Goal: Information Seeking & Learning: Stay updated

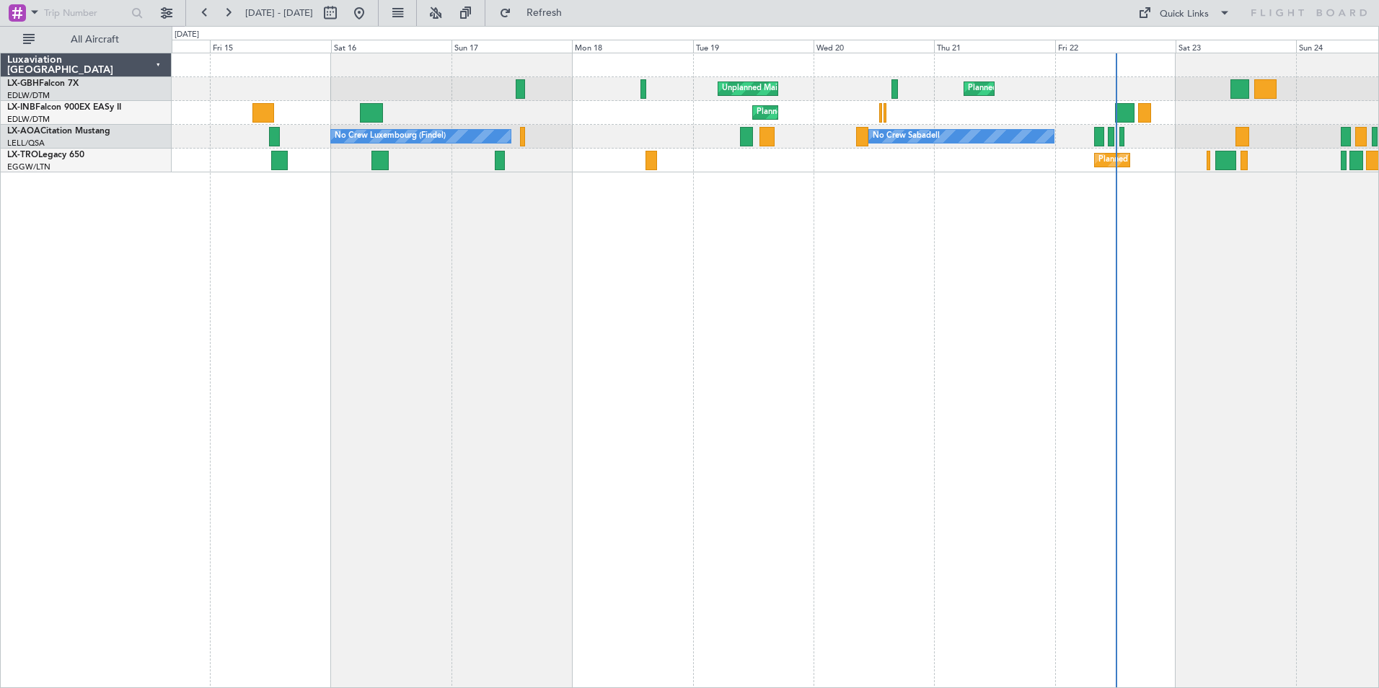
click at [224, 226] on div "Unplanned Maint [GEOGRAPHIC_DATA] ([GEOGRAPHIC_DATA]) [GEOGRAPHIC_DATA] ([GEOGR…" at bounding box center [775, 370] width 1207 height 635
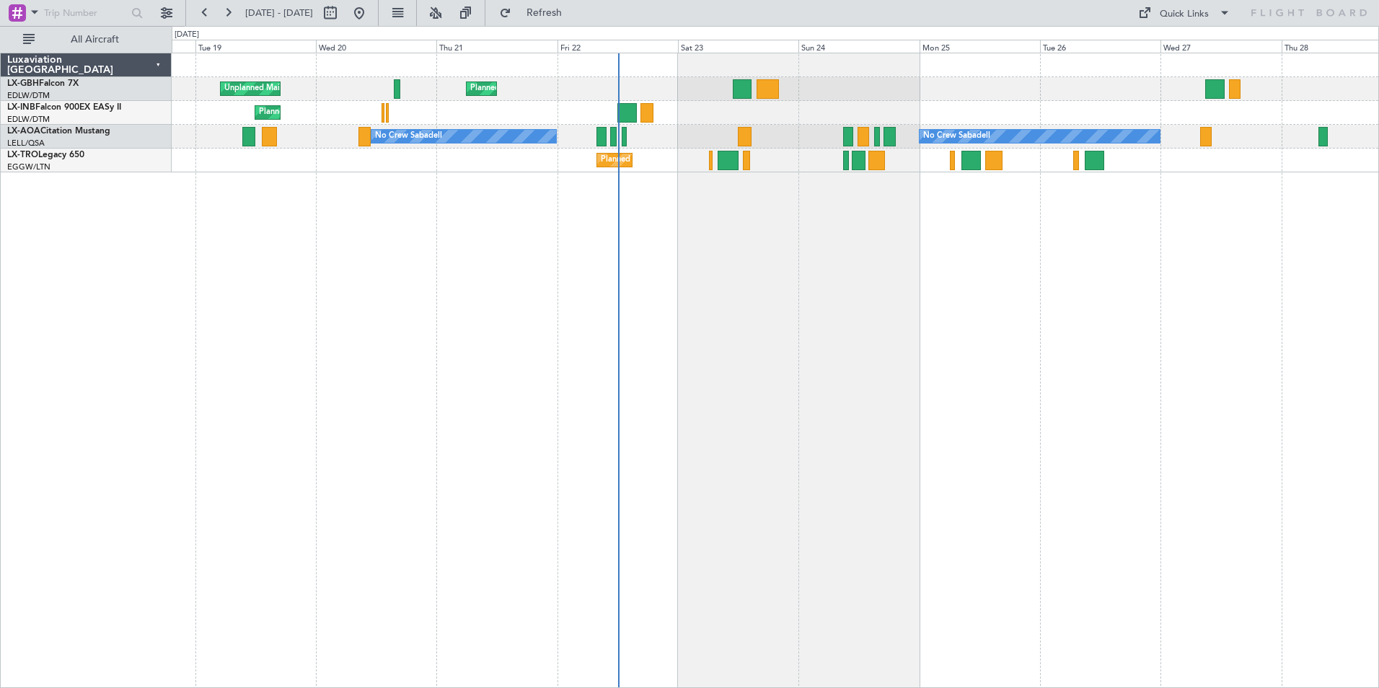
click at [303, 233] on div "Unplanned Maint [GEOGRAPHIC_DATA] ([GEOGRAPHIC_DATA]) [GEOGRAPHIC_DATA] ([GEOGR…" at bounding box center [775, 370] width 1207 height 635
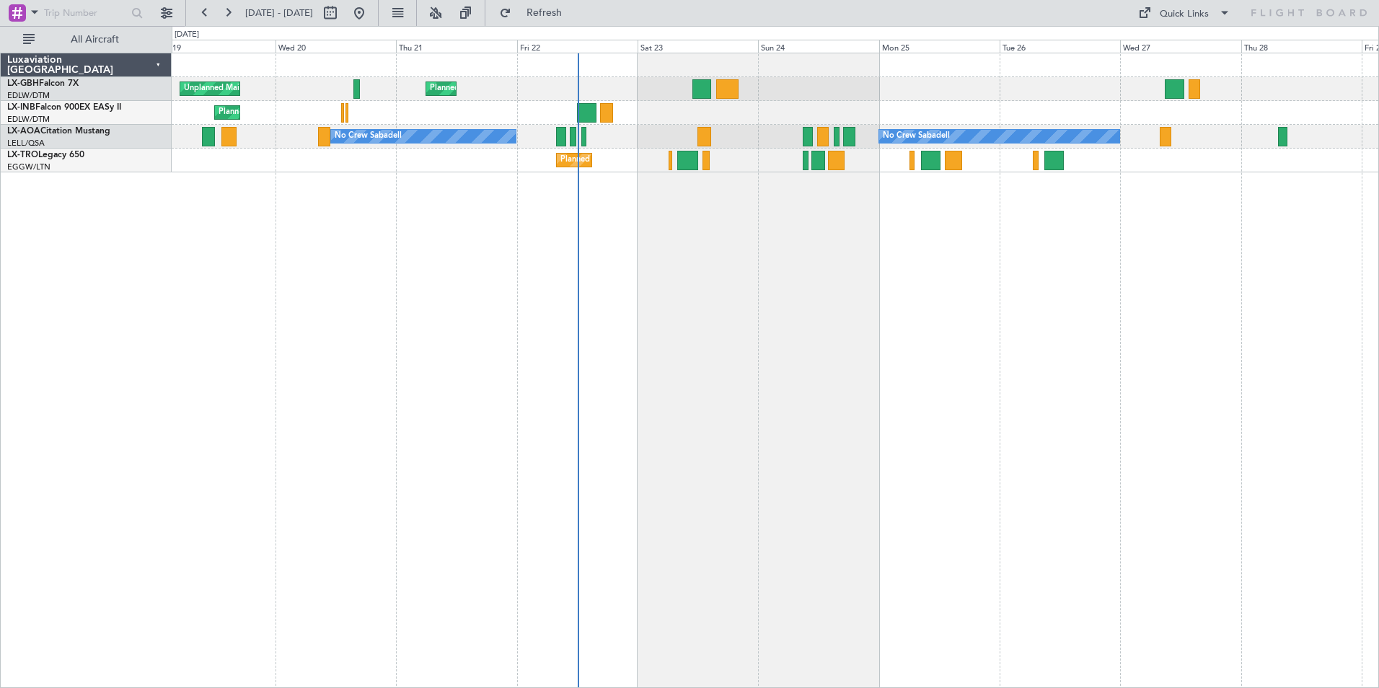
click at [538, 228] on div "Unplanned Maint [GEOGRAPHIC_DATA] ([GEOGRAPHIC_DATA]) [GEOGRAPHIC_DATA] ([GEOGR…" at bounding box center [775, 370] width 1207 height 635
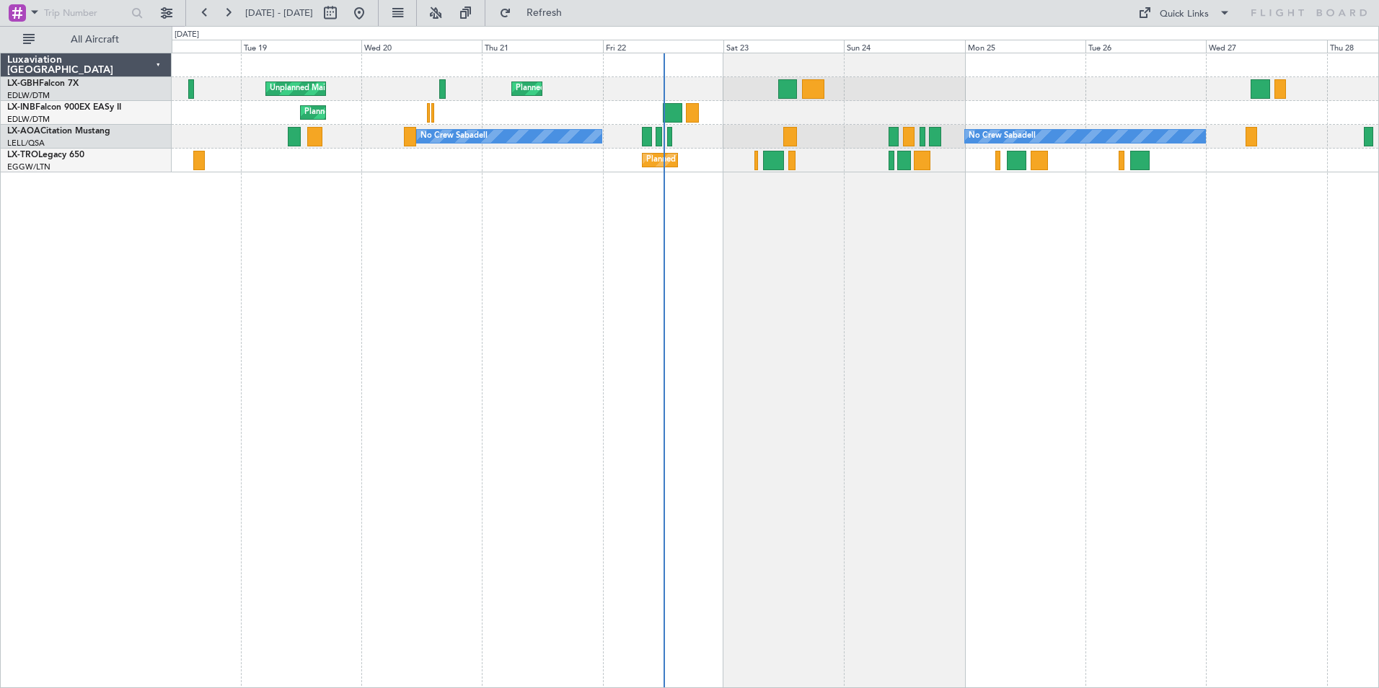
click at [516, 276] on div "Unplanned Maint [GEOGRAPHIC_DATA] ([GEOGRAPHIC_DATA]) [GEOGRAPHIC_DATA] ([GEOGR…" at bounding box center [775, 370] width 1207 height 635
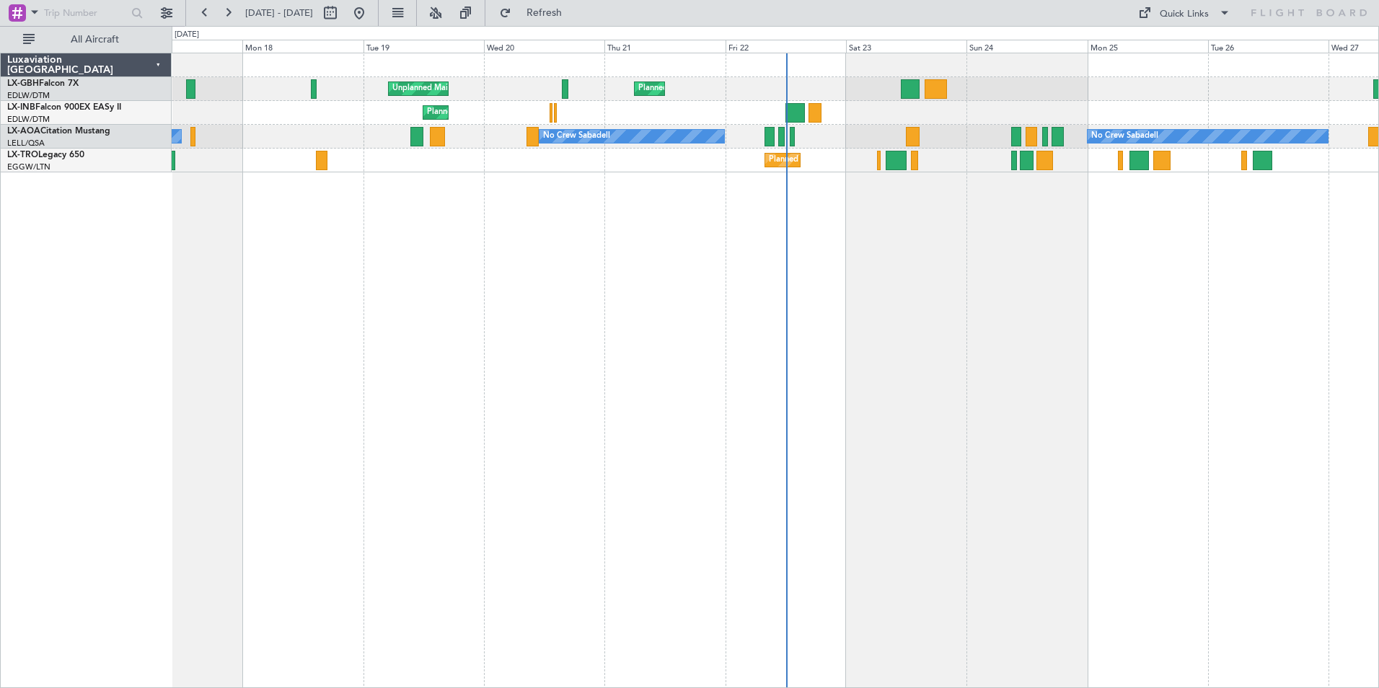
click at [713, 296] on div "Unplanned Maint [GEOGRAPHIC_DATA] ([GEOGRAPHIC_DATA]) [GEOGRAPHIC_DATA] ([GEOGR…" at bounding box center [775, 370] width 1207 height 635
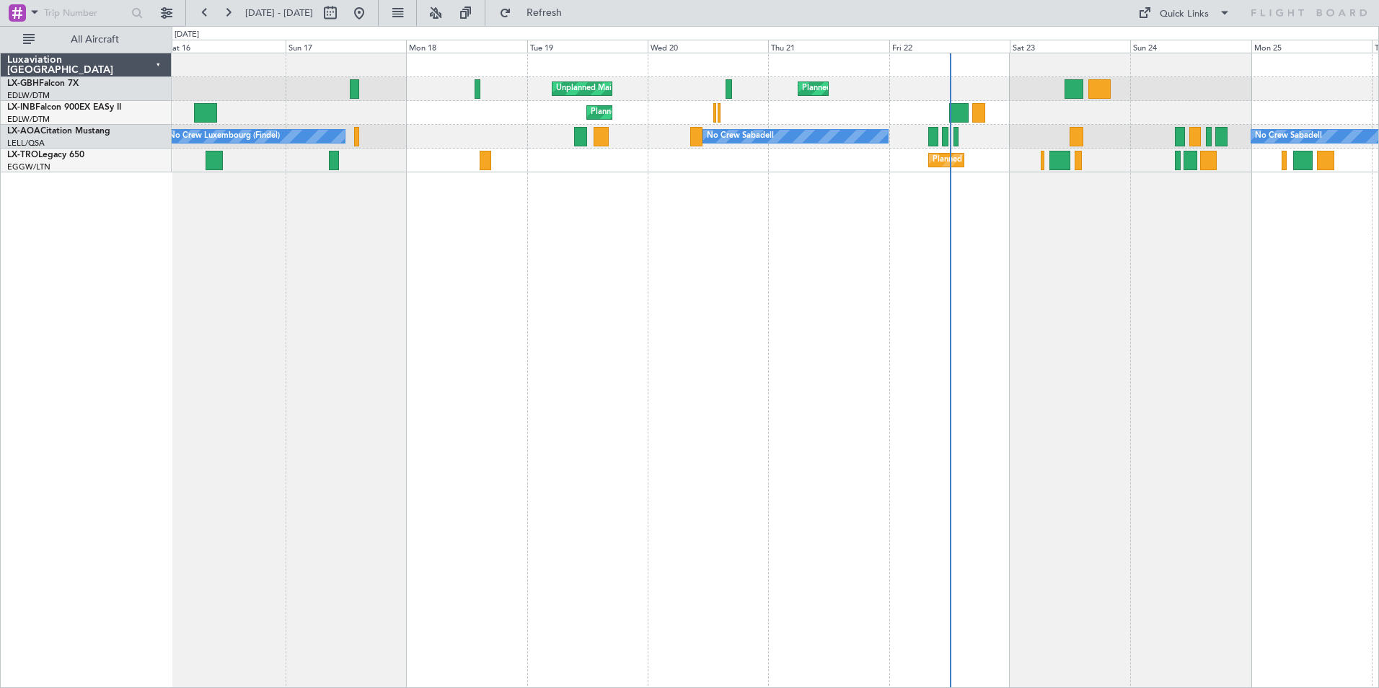
click at [555, 252] on div "Unplanned Maint [GEOGRAPHIC_DATA] ([GEOGRAPHIC_DATA]) [GEOGRAPHIC_DATA] ([GEOGR…" at bounding box center [775, 370] width 1207 height 635
click at [206, 12] on button at bounding box center [204, 12] width 23 height 23
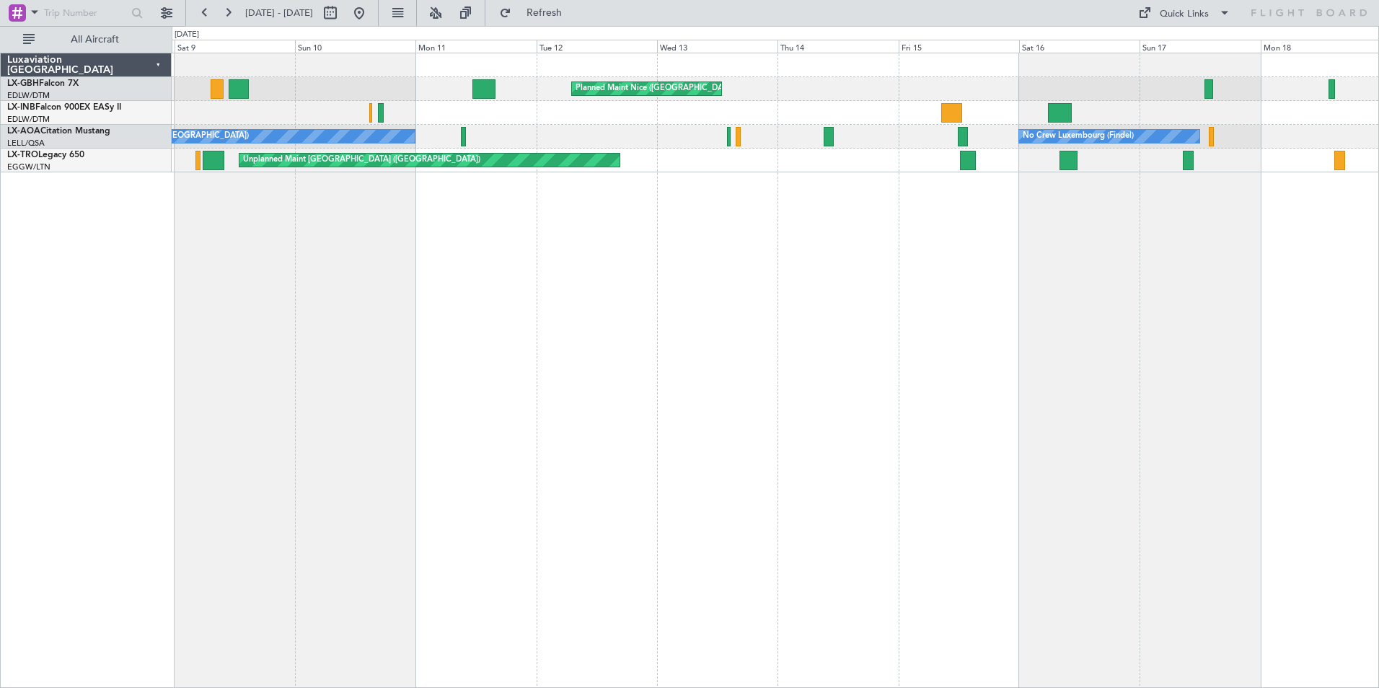
click at [364, 201] on div "Planned Maint Nice ([GEOGRAPHIC_DATA]) Unplanned Maint [GEOGRAPHIC_DATA] ([GEOG…" at bounding box center [775, 370] width 1207 height 635
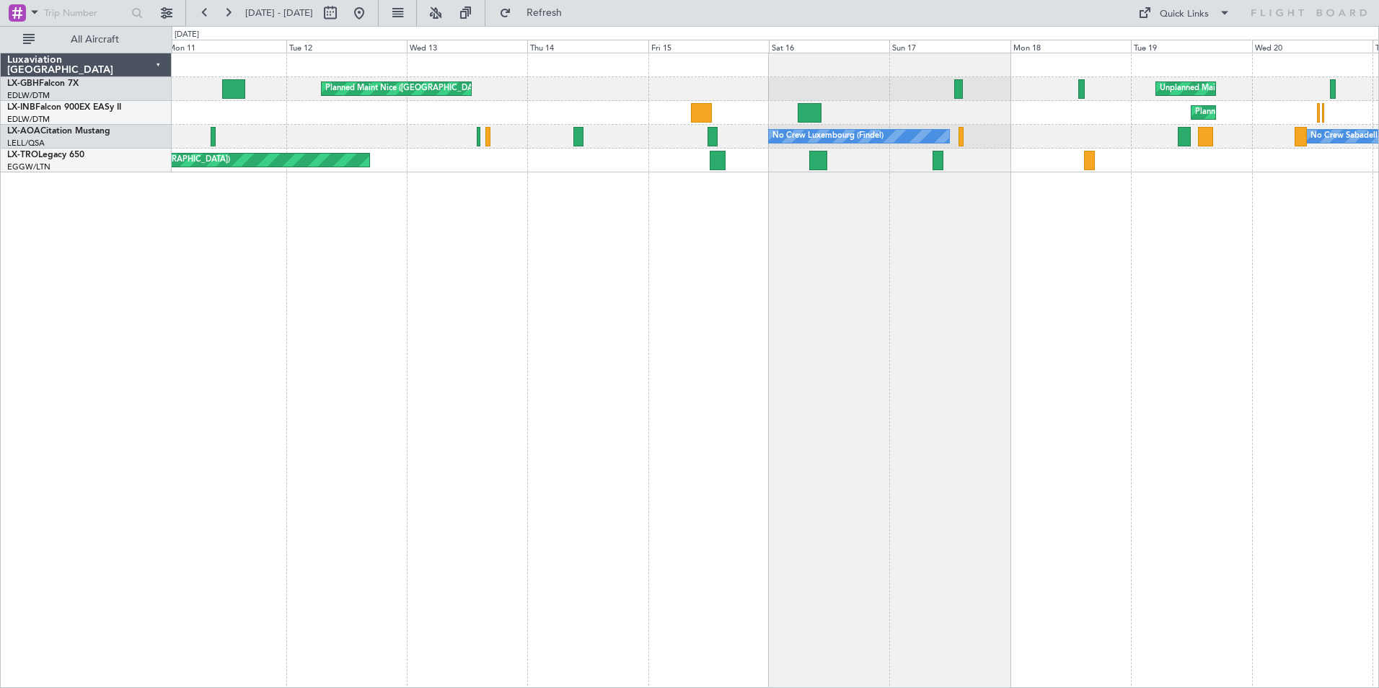
click at [594, 223] on div "Planned Maint Nice ([GEOGRAPHIC_DATA]) Unplanned Maint [GEOGRAPHIC_DATA] ([GEOG…" at bounding box center [775, 370] width 1207 height 635
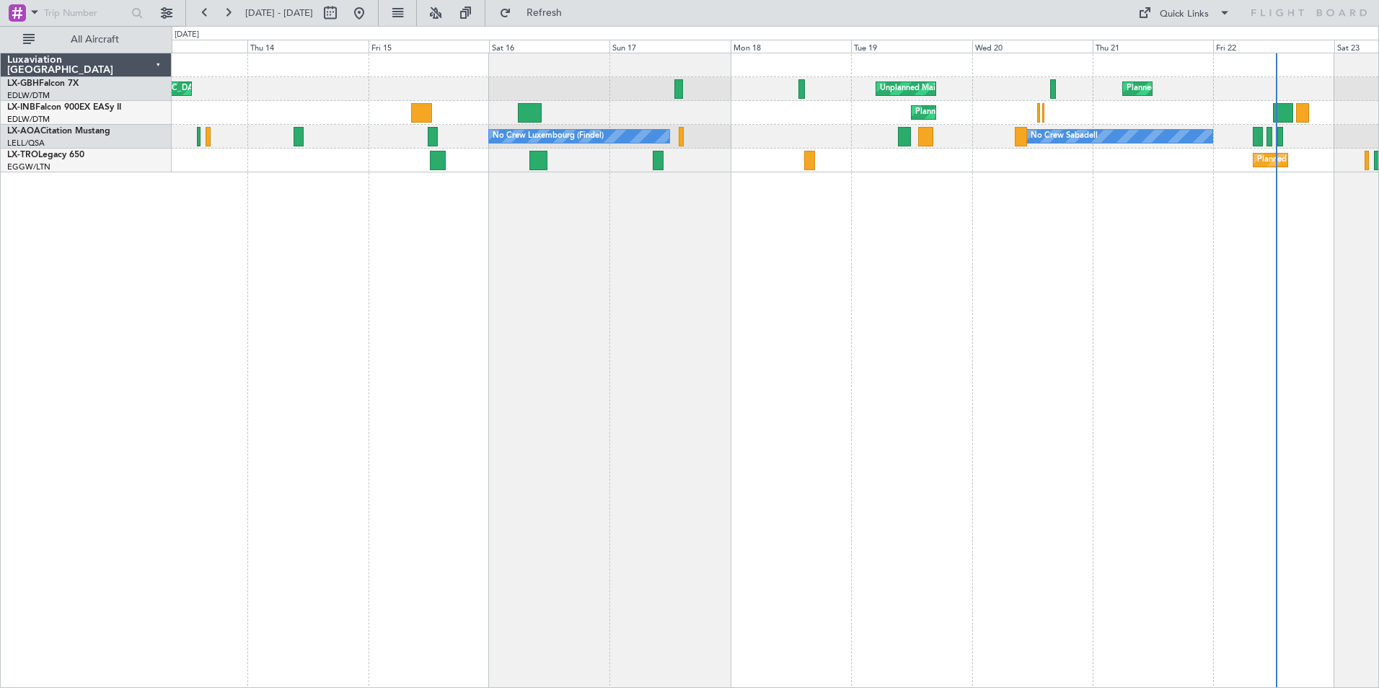
click at [494, 220] on div "Planned Maint Nice ([GEOGRAPHIC_DATA]) Unplanned Maint [GEOGRAPHIC_DATA] ([GEOG…" at bounding box center [775, 370] width 1207 height 635
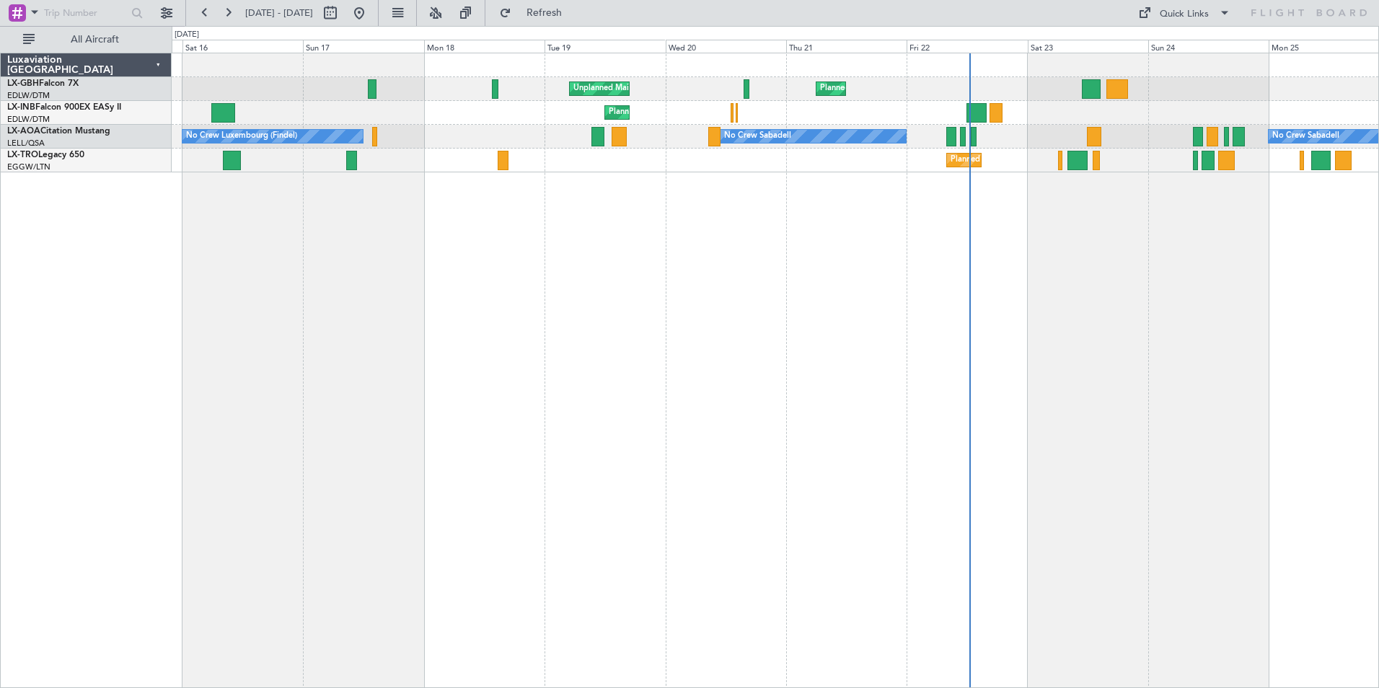
click at [371, 189] on div "Unplanned Maint [GEOGRAPHIC_DATA] ([GEOGRAPHIC_DATA]) [GEOGRAPHIC_DATA] ([GEOGR…" at bounding box center [775, 370] width 1207 height 635
click at [201, 6] on button at bounding box center [204, 12] width 23 height 23
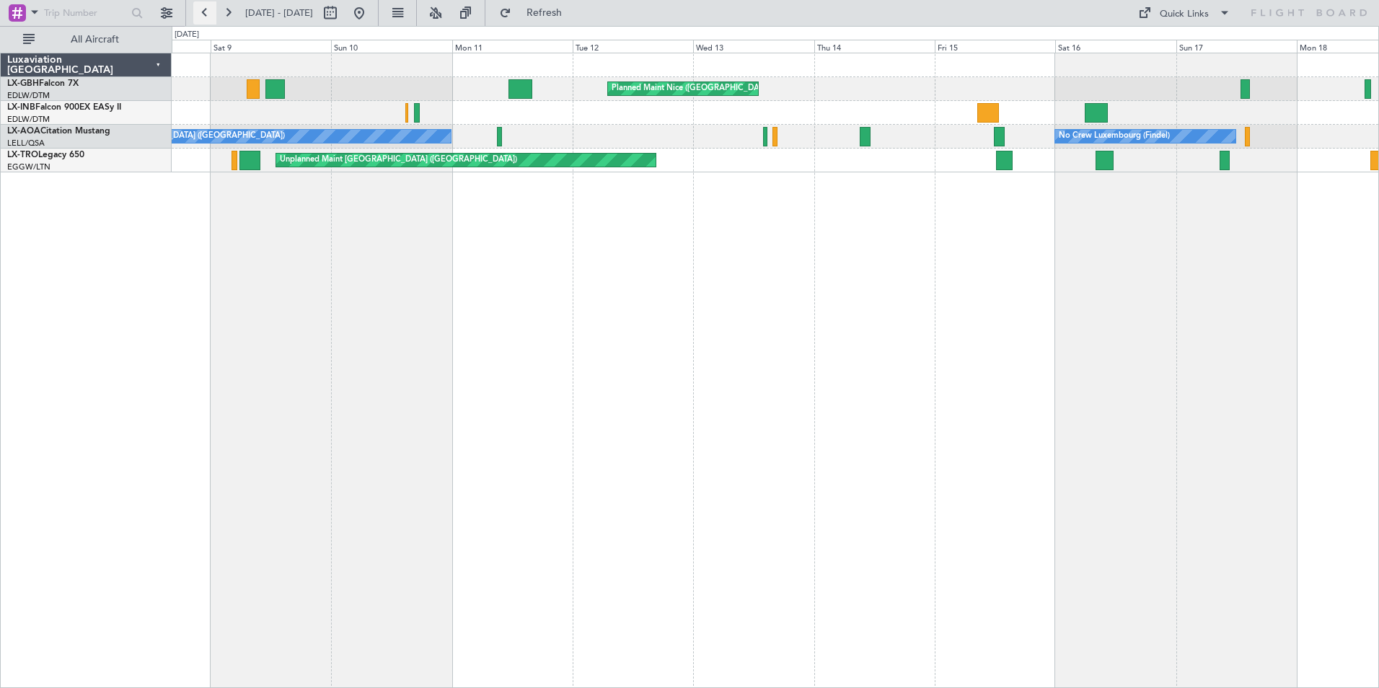
click at [201, 6] on button at bounding box center [204, 12] width 23 height 23
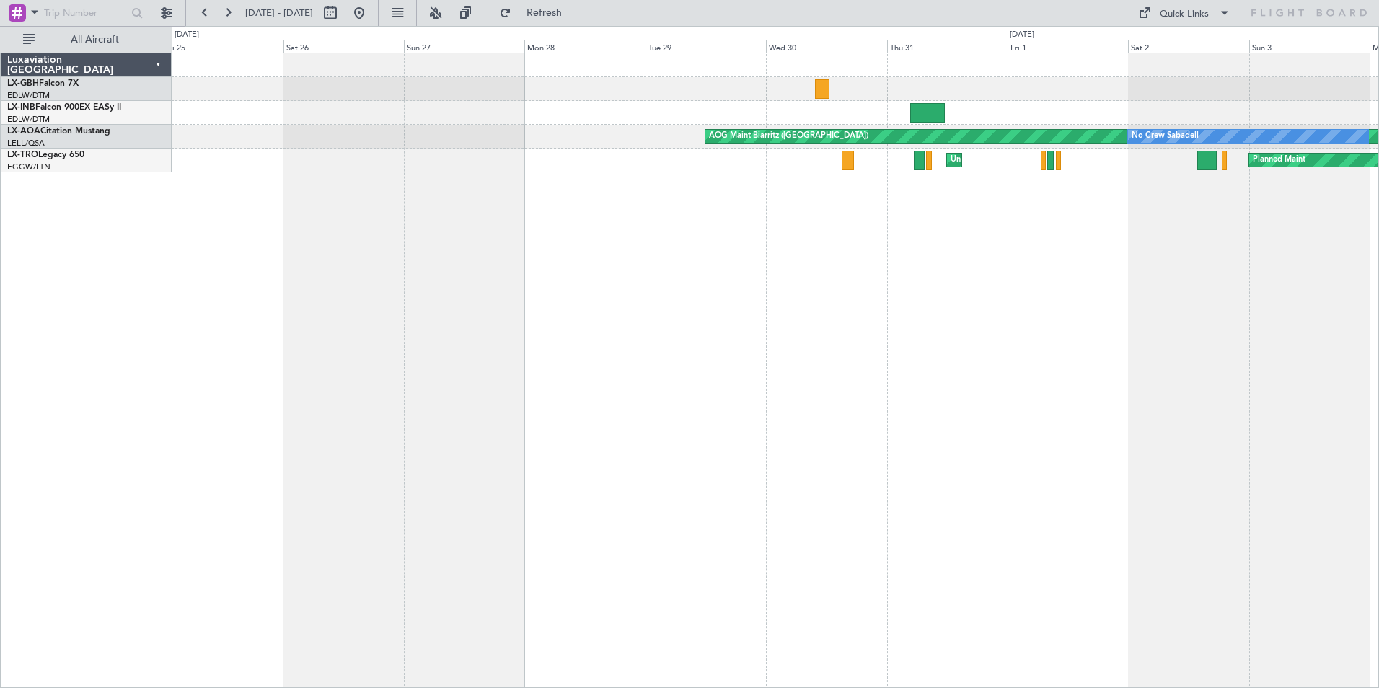
click at [682, 232] on div "AOG Maint Biarritz ([GEOGRAPHIC_DATA]) No Crew Sabadell Planned Maint Unplanned…" at bounding box center [775, 370] width 1207 height 635
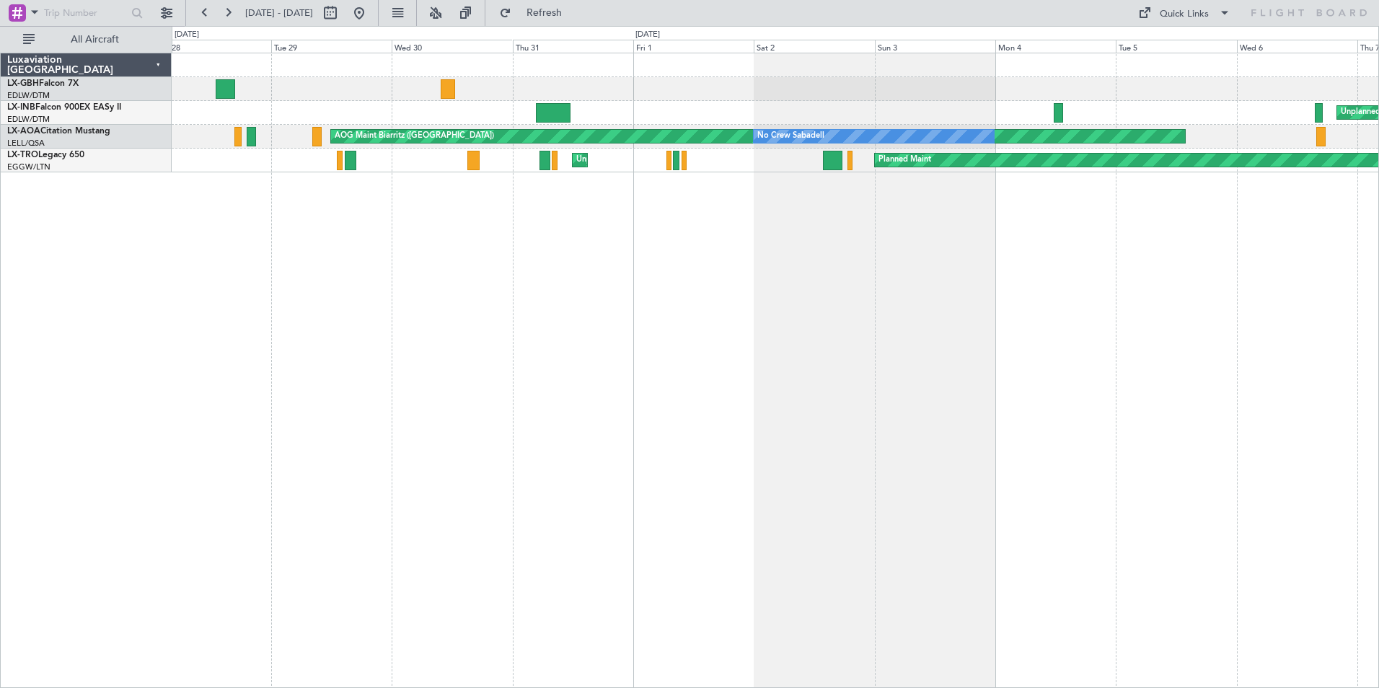
click at [706, 269] on div "Unplanned Maint Nice ([GEOGRAPHIC_DATA]) AOG Maint [GEOGRAPHIC_DATA] (Al Maktou…" at bounding box center [775, 370] width 1207 height 635
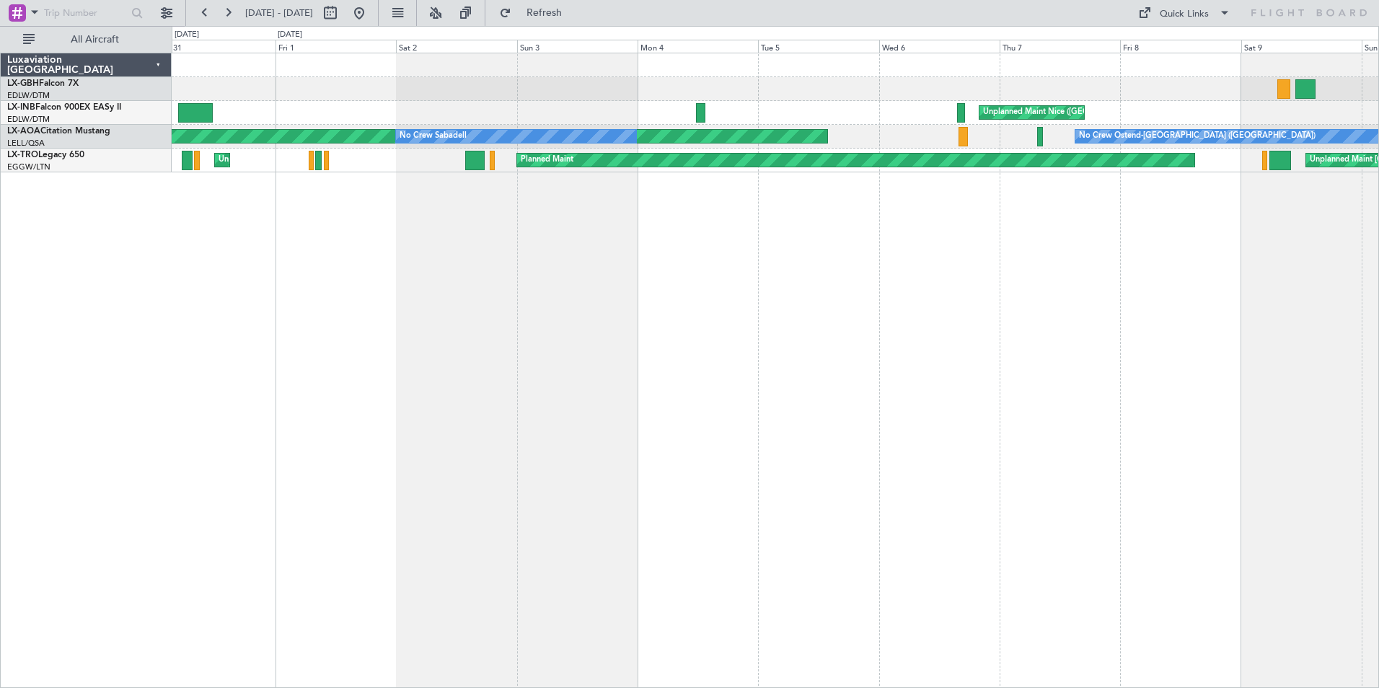
click at [778, 255] on div "Planned Maint Nice ([GEOGRAPHIC_DATA]) [GEOGRAPHIC_DATA] ([GEOGRAPHIC_DATA]) AO…" at bounding box center [775, 370] width 1207 height 635
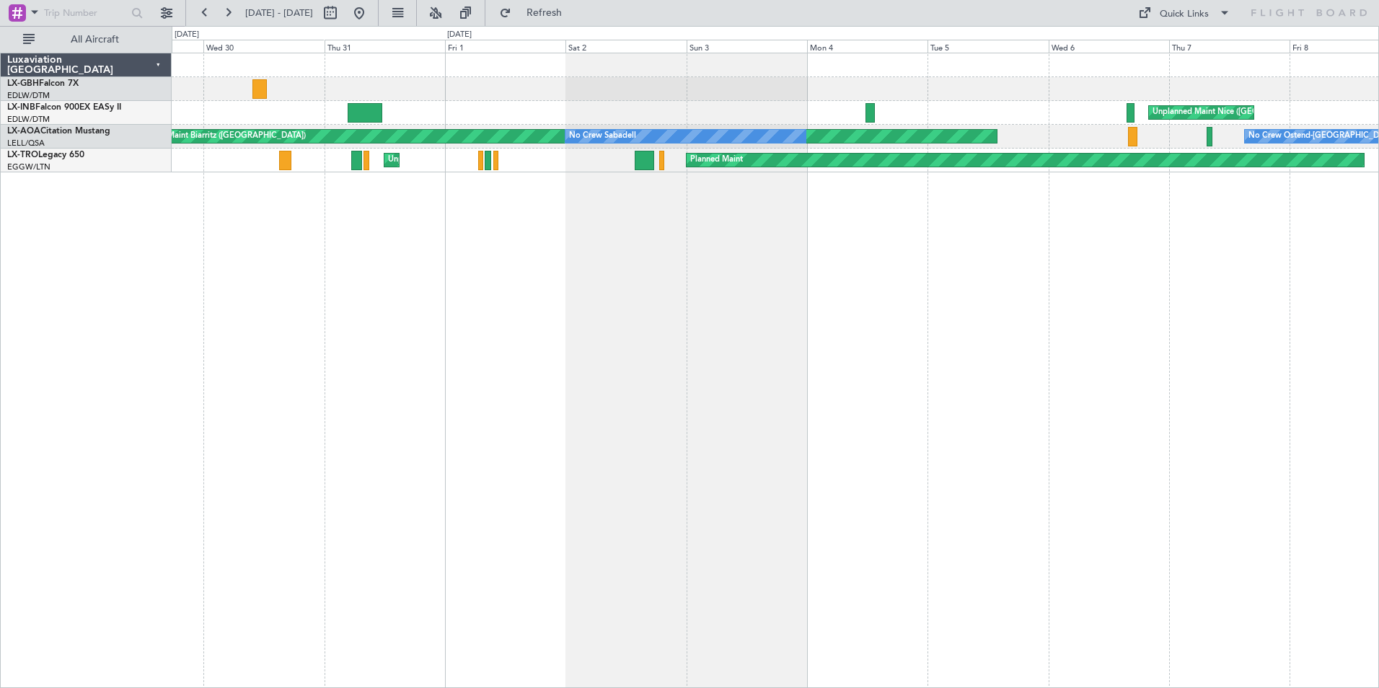
click at [871, 346] on div "Unplanned Maint Nice ([GEOGRAPHIC_DATA]) AOG Maint [GEOGRAPHIC_DATA] (Al Maktou…" at bounding box center [775, 370] width 1207 height 635
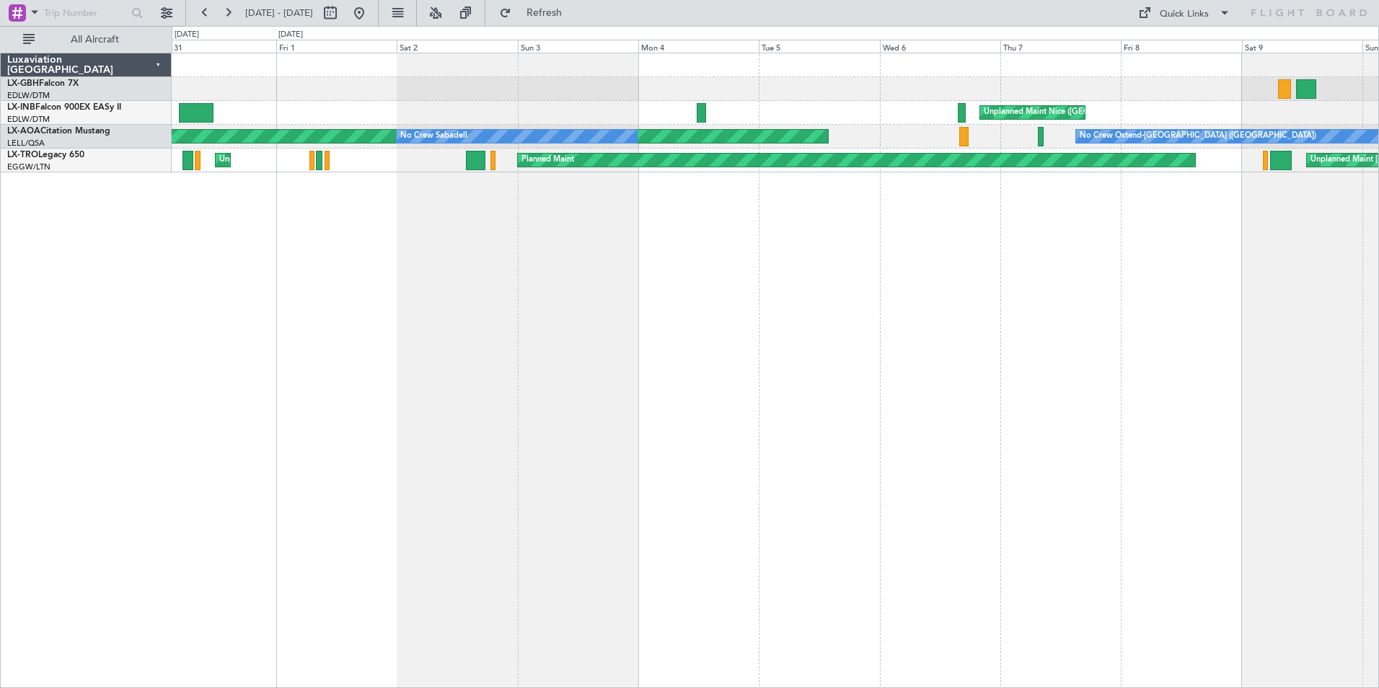
click at [413, 222] on div "Planned Maint Nice ([GEOGRAPHIC_DATA]) [GEOGRAPHIC_DATA] ([GEOGRAPHIC_DATA]) AO…" at bounding box center [775, 370] width 1207 height 635
click at [223, 1] on fb-range-datepicker "[DATE] - [DATE]" at bounding box center [281, 13] width 193 height 26
click at [224, 6] on button at bounding box center [227, 12] width 23 height 23
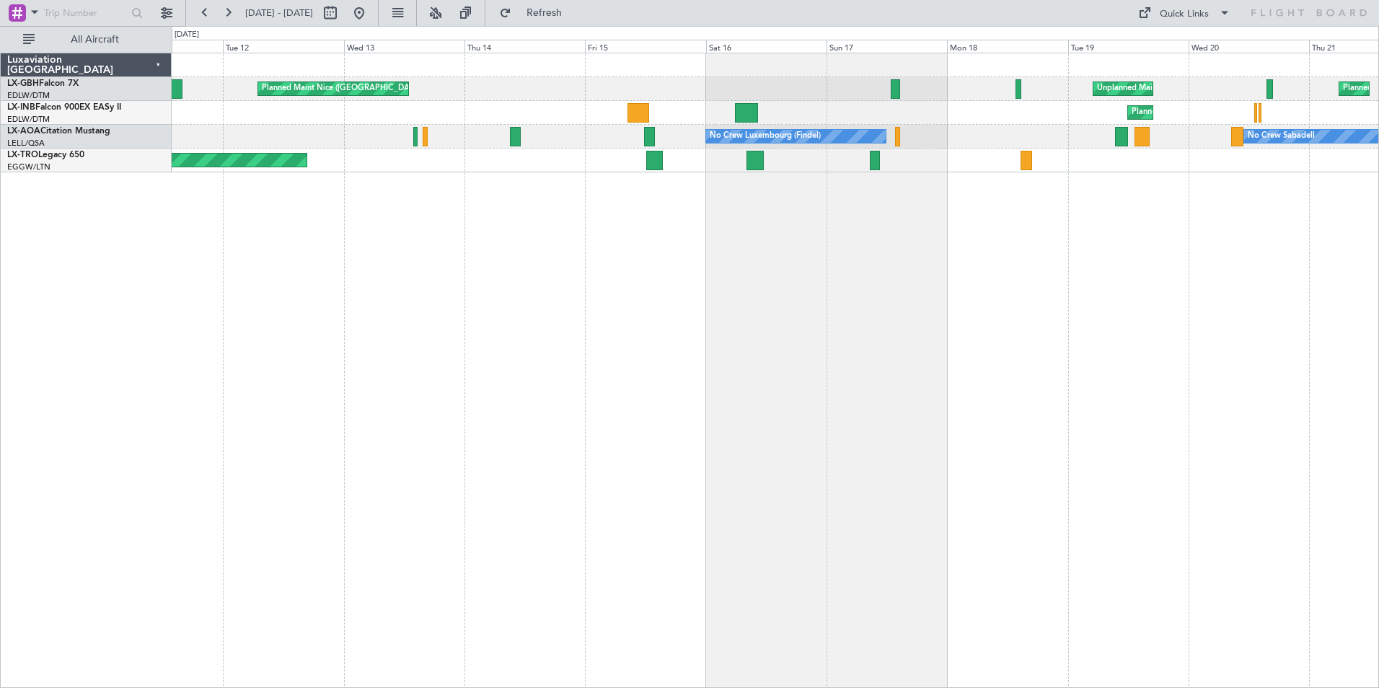
click at [429, 193] on div "Planned Maint Nice ([GEOGRAPHIC_DATA]) Unplanned Maint [GEOGRAPHIC_DATA] ([GEOG…" at bounding box center [775, 370] width 1207 height 635
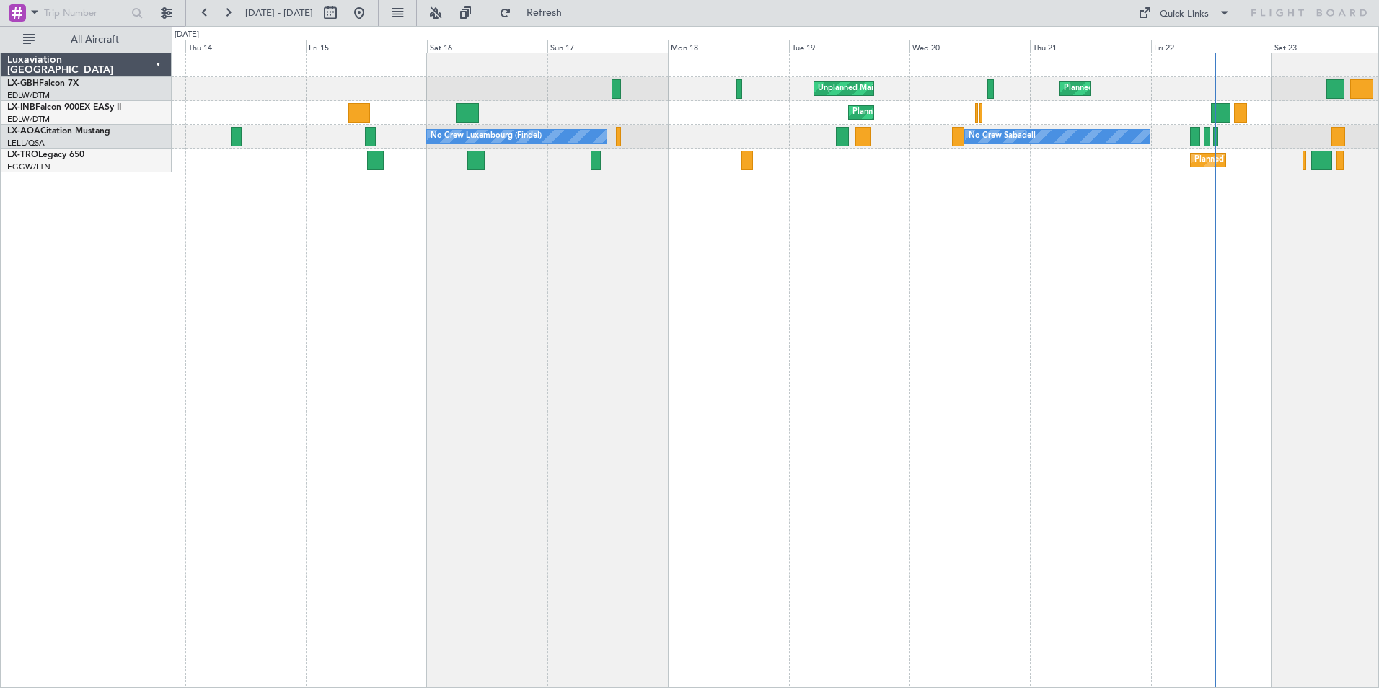
click at [602, 216] on div "Unplanned Maint [GEOGRAPHIC_DATA] ([GEOGRAPHIC_DATA]) [GEOGRAPHIC_DATA] ([GEOGR…" at bounding box center [775, 370] width 1207 height 635
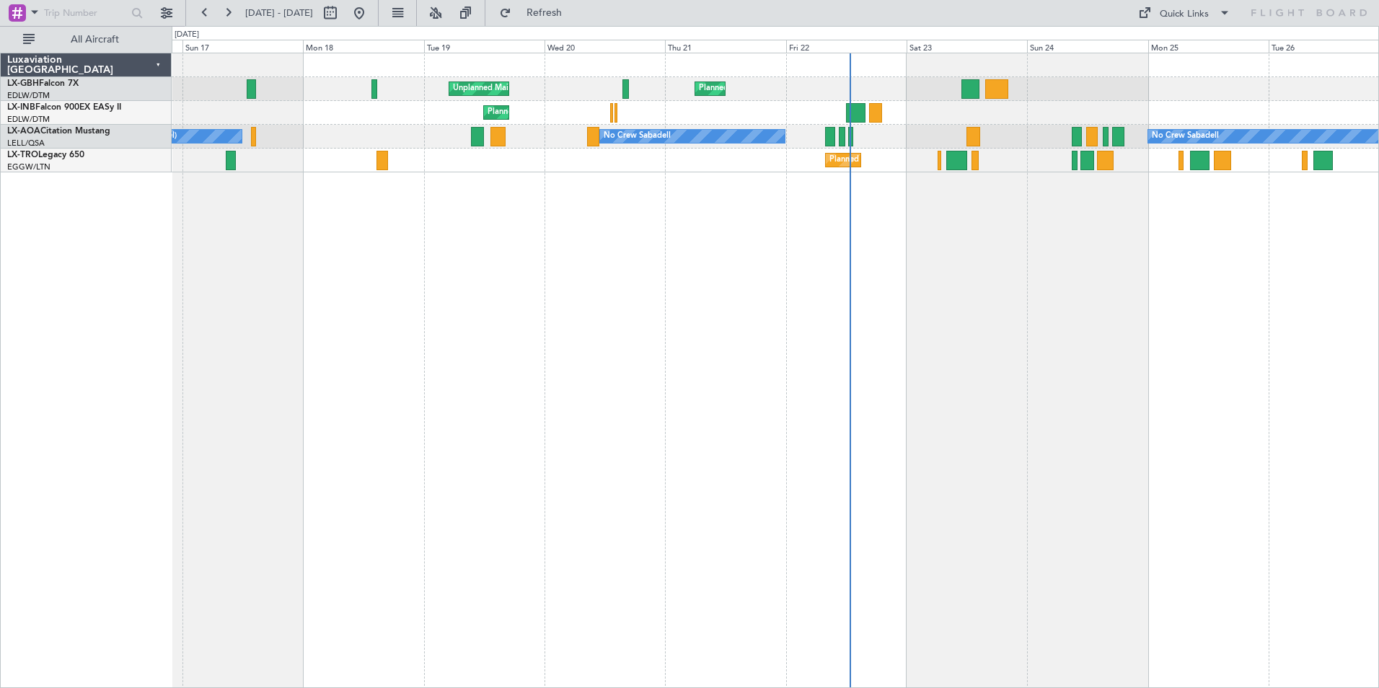
click at [452, 202] on div "Unplanned Maint [GEOGRAPHIC_DATA] ([GEOGRAPHIC_DATA]) [GEOGRAPHIC_DATA] ([GEOGR…" at bounding box center [775, 370] width 1207 height 635
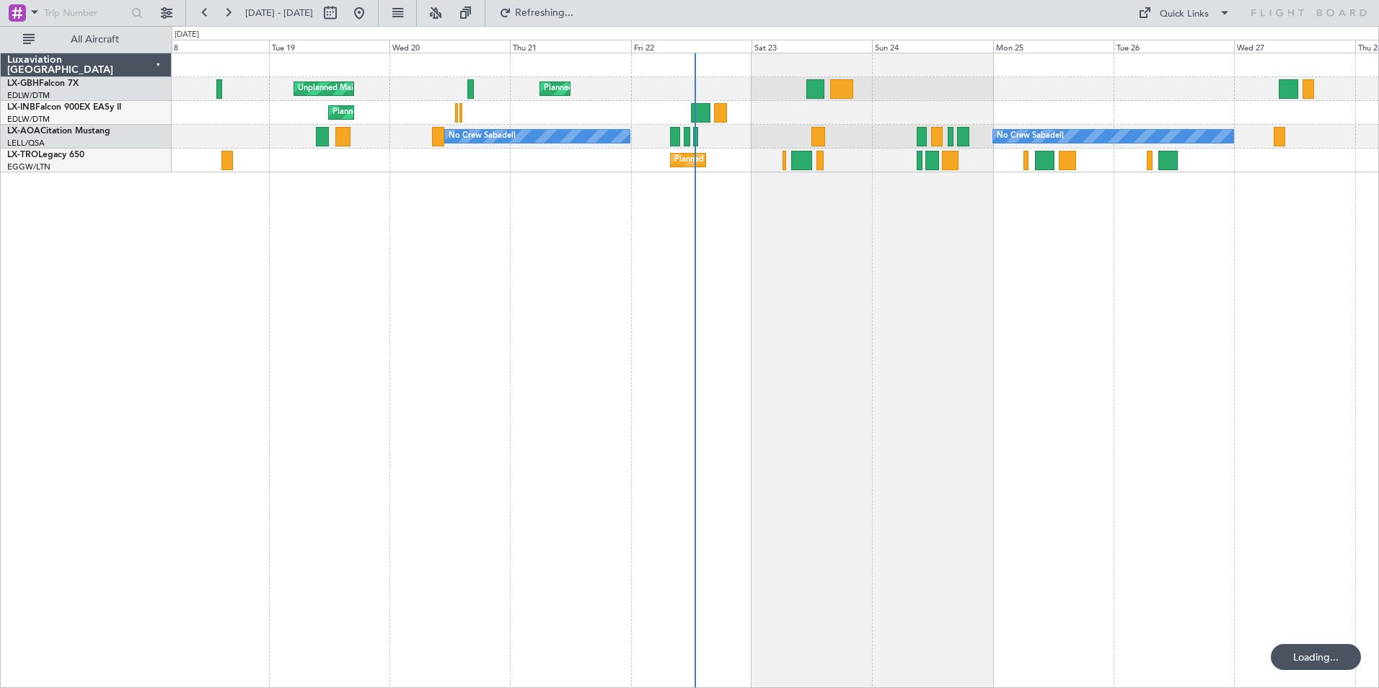
click at [555, 193] on div "Unplanned Maint [GEOGRAPHIC_DATA] ([GEOGRAPHIC_DATA]) [GEOGRAPHIC_DATA] ([GEOGR…" at bounding box center [775, 370] width 1207 height 635
click at [1017, 257] on div "Unplanned Maint [GEOGRAPHIC_DATA] ([GEOGRAPHIC_DATA]) [GEOGRAPHIC_DATA] ([GEOGR…" at bounding box center [775, 370] width 1207 height 635
click at [1091, 292] on div "Unplanned Maint [GEOGRAPHIC_DATA] ([GEOGRAPHIC_DATA]) [GEOGRAPHIC_DATA] ([GEOGR…" at bounding box center [775, 370] width 1207 height 635
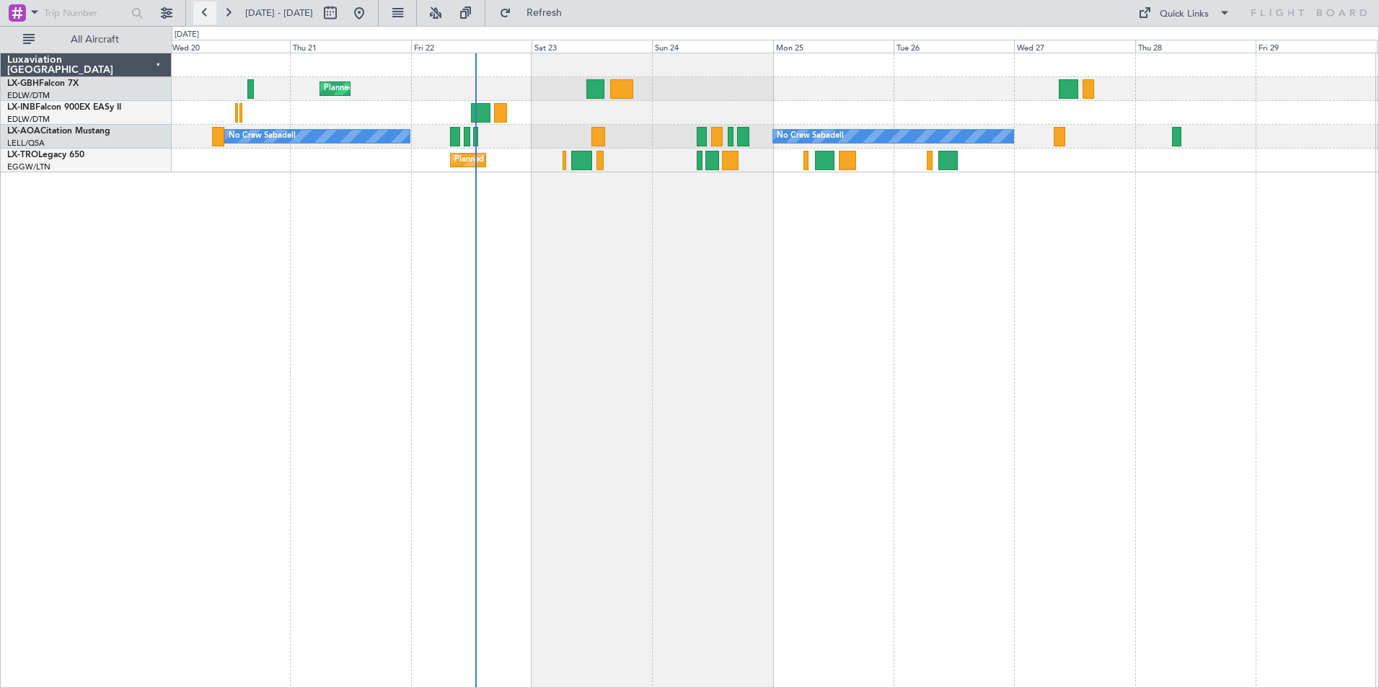
click at [211, 12] on button at bounding box center [204, 12] width 23 height 23
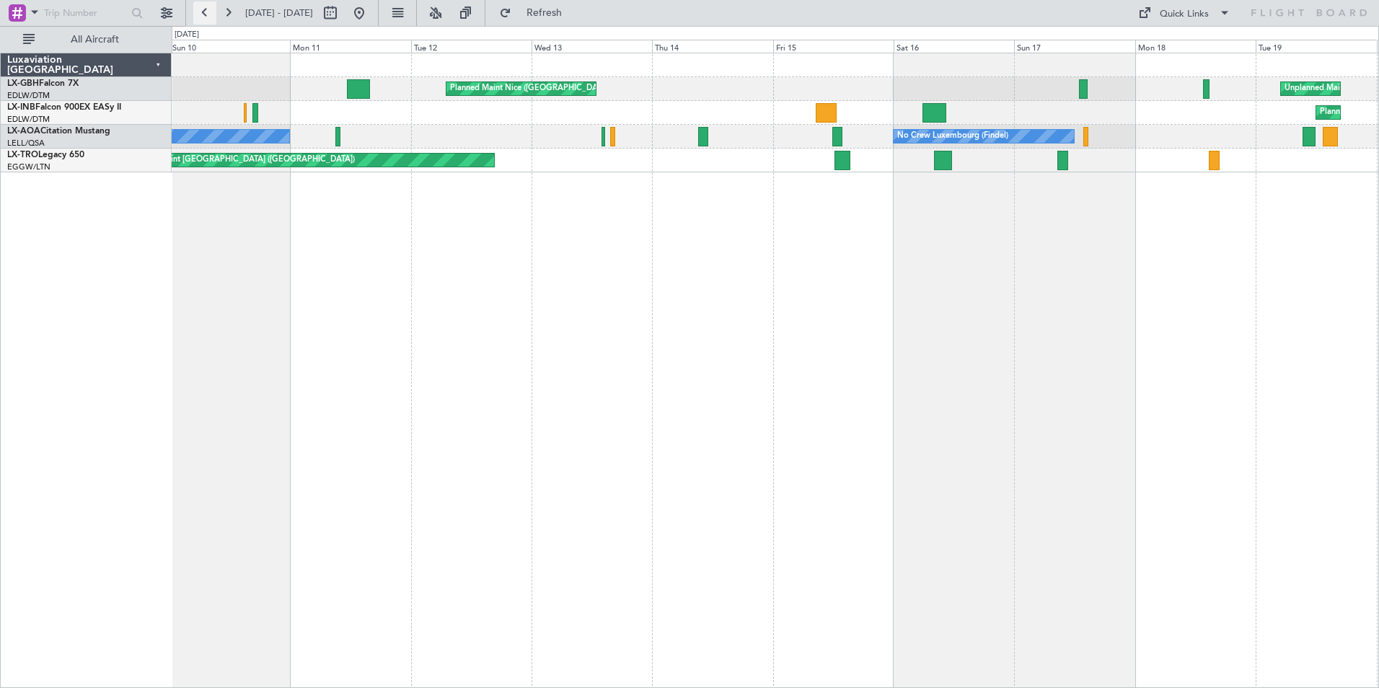
click at [211, 12] on button at bounding box center [204, 12] width 23 height 23
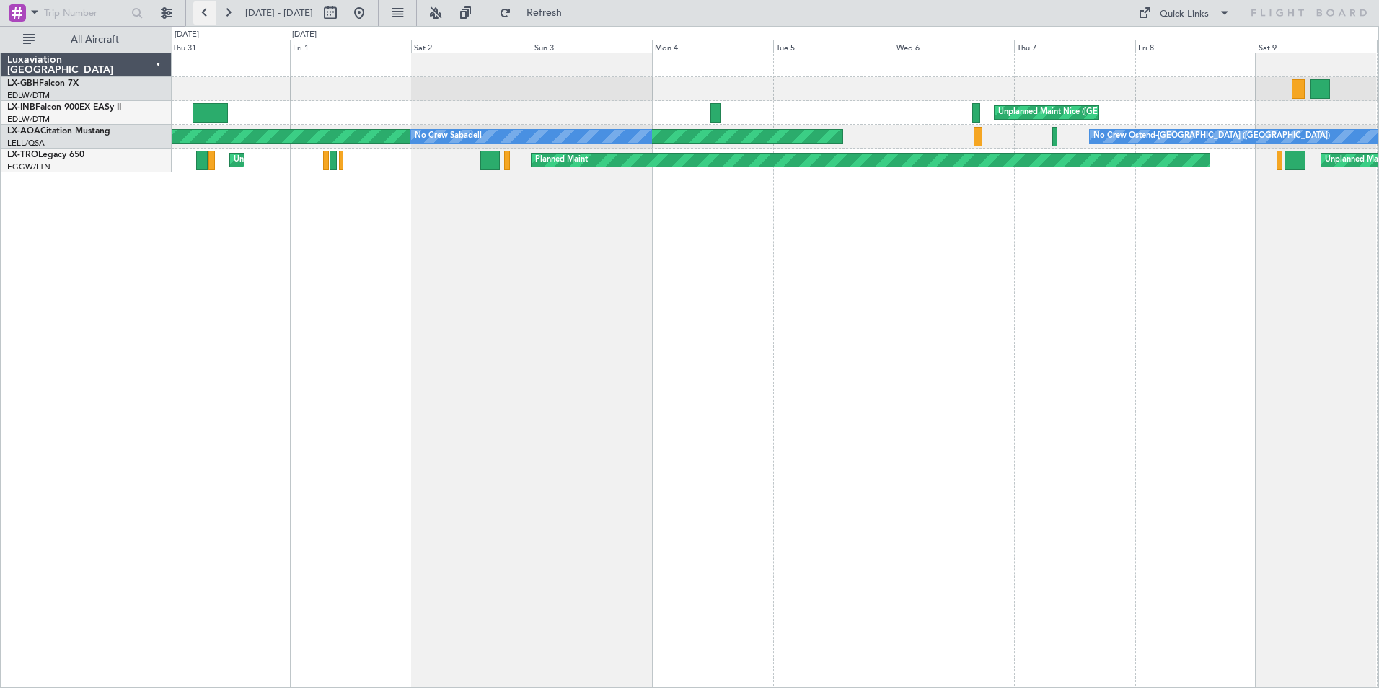
click at [211, 12] on button at bounding box center [204, 12] width 23 height 23
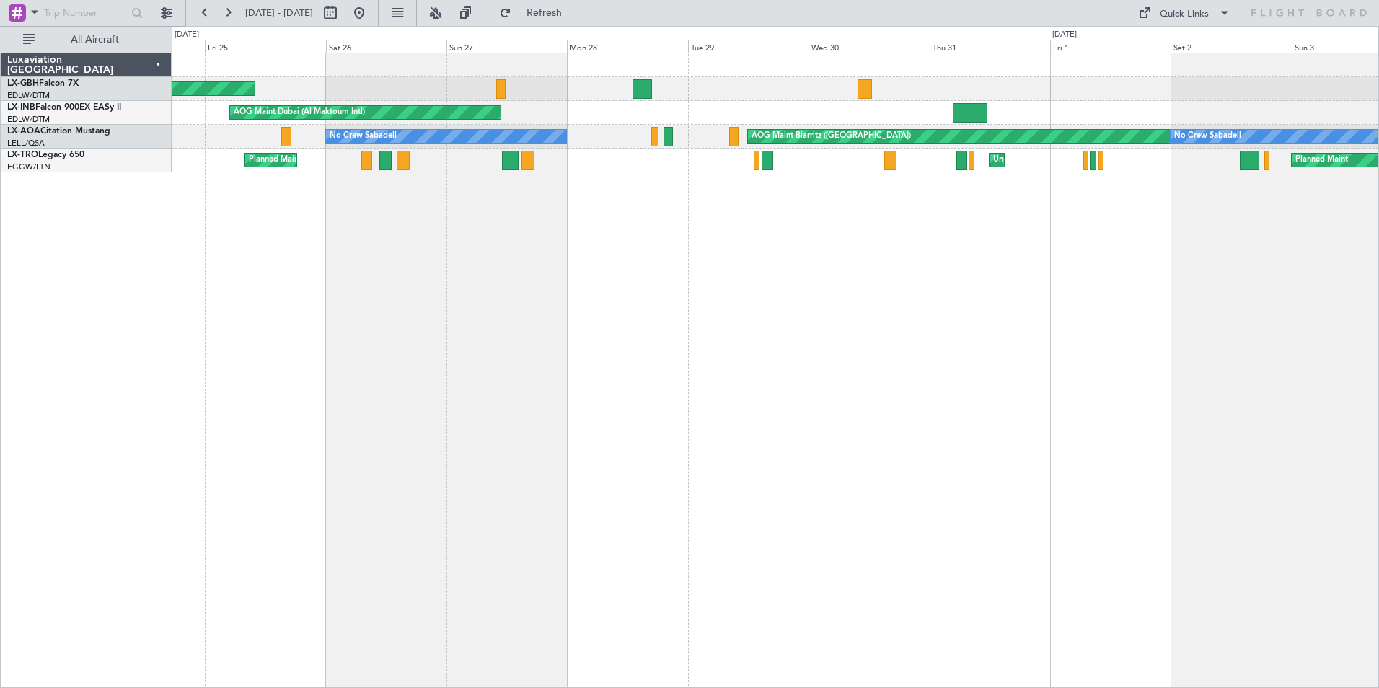
click at [659, 324] on div "Planned Maint [GEOGRAPHIC_DATA] ([GEOGRAPHIC_DATA]) AOG Maint [GEOGRAPHIC_DATA]…" at bounding box center [775, 370] width 1207 height 635
click at [203, 9] on button at bounding box center [204, 12] width 23 height 23
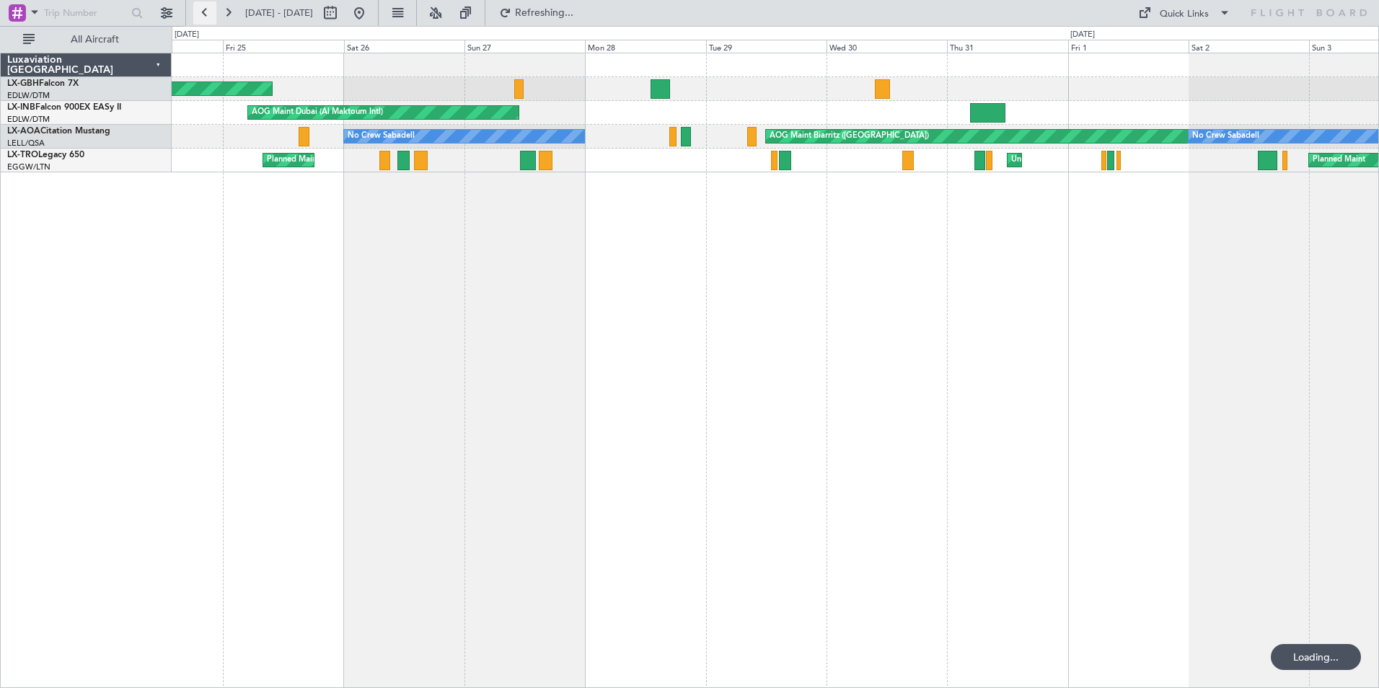
click at [203, 9] on button at bounding box center [204, 12] width 23 height 23
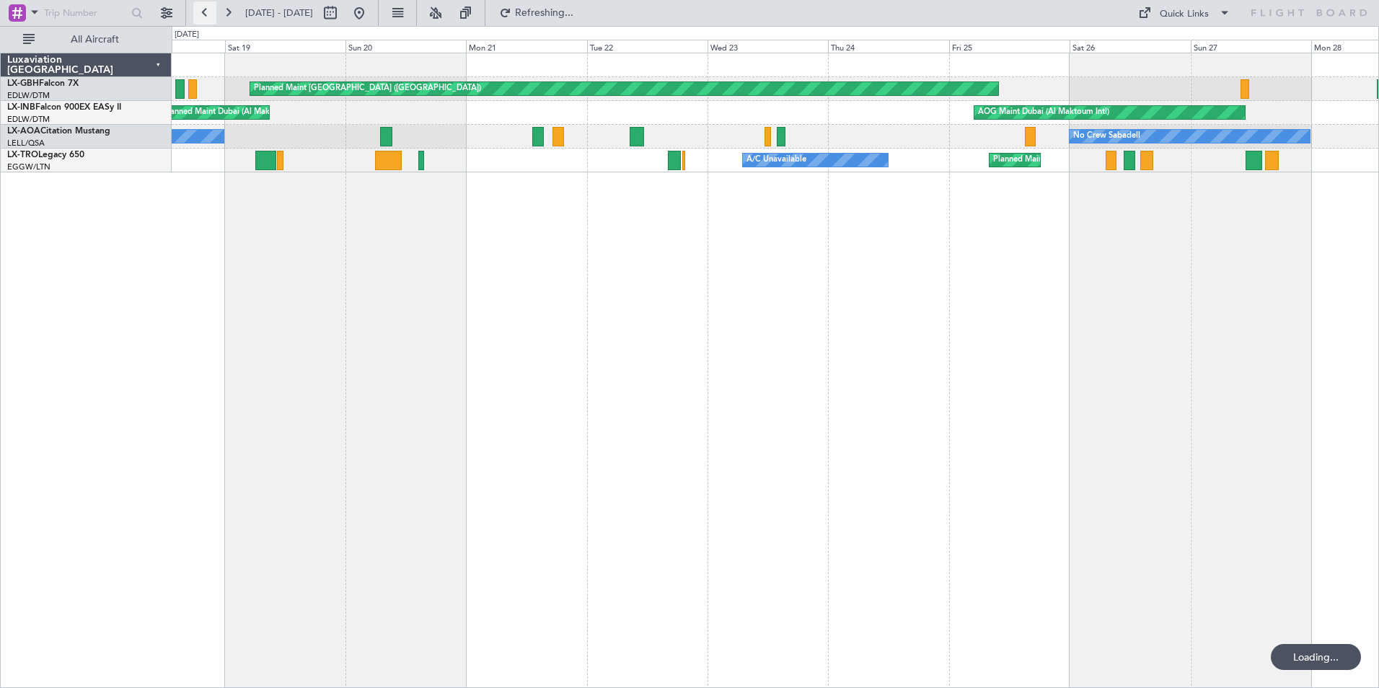
click at [203, 9] on button at bounding box center [204, 12] width 23 height 23
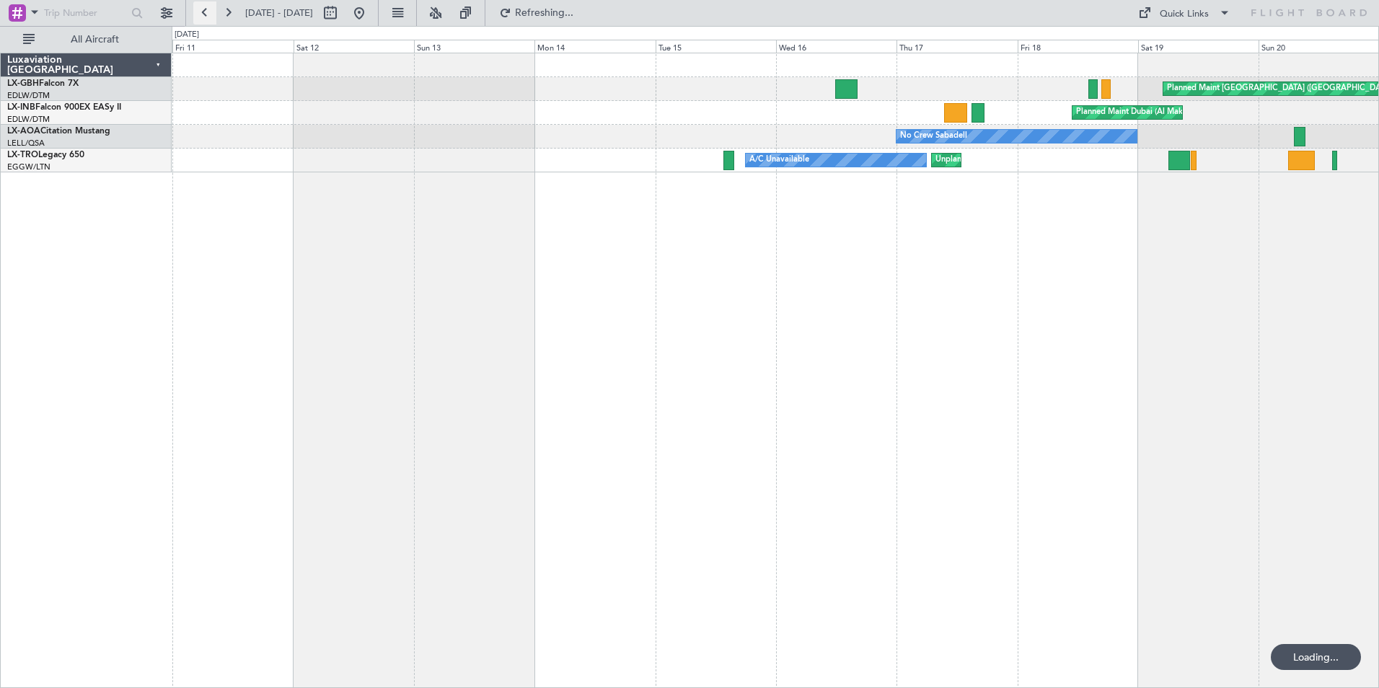
click at [203, 9] on button at bounding box center [204, 12] width 23 height 23
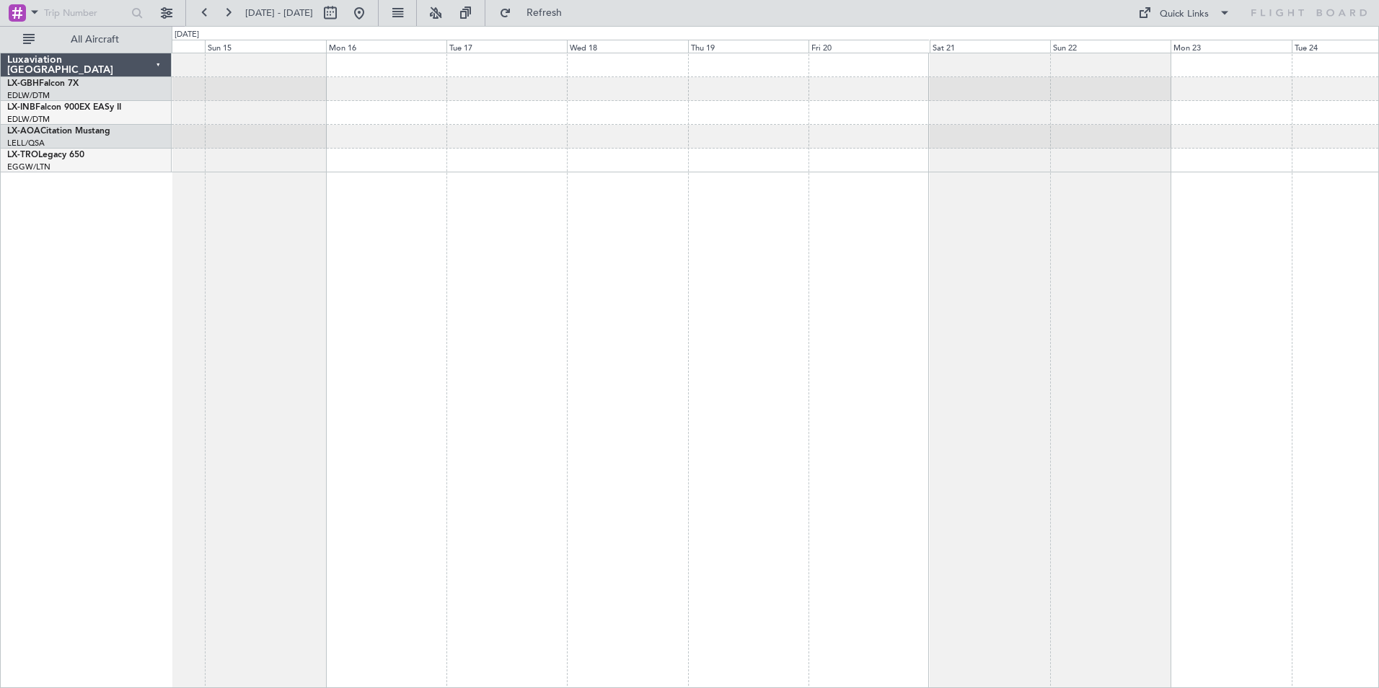
click at [443, 219] on div at bounding box center [775, 370] width 1207 height 635
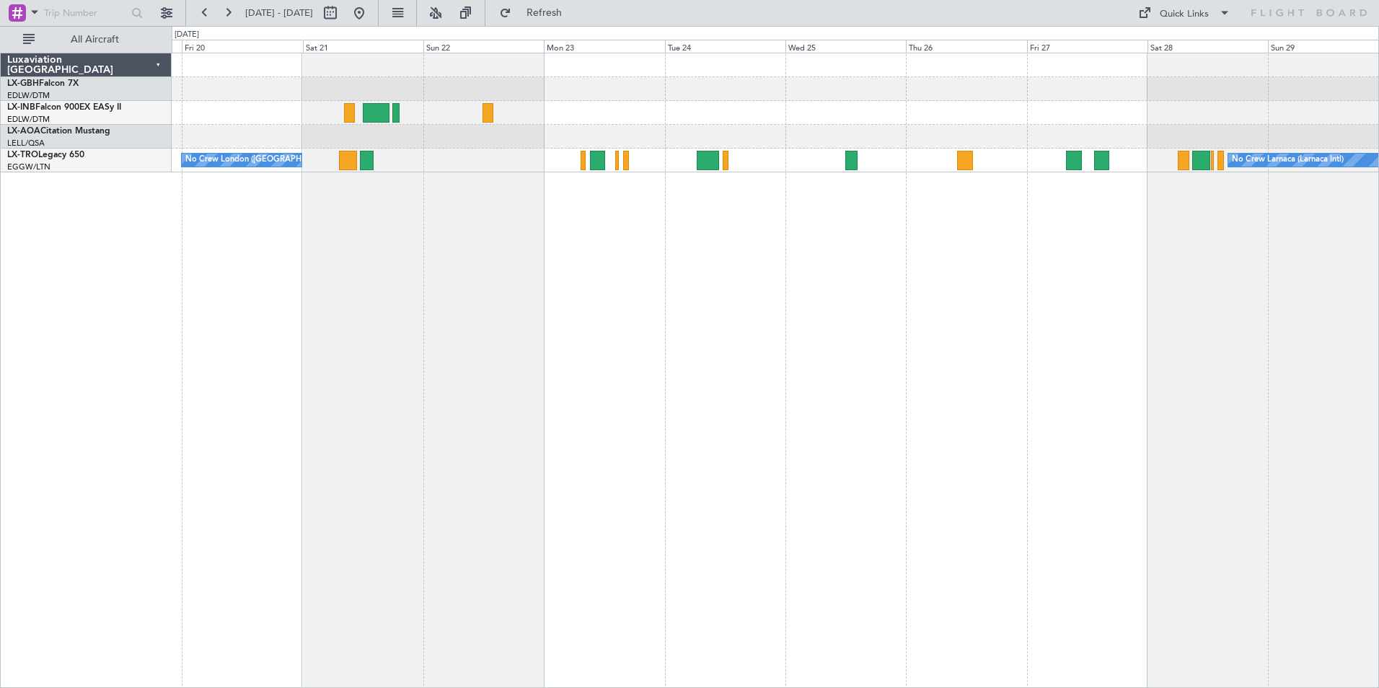
click at [324, 244] on div "No Crew Larnaca (Larnaca Intl) Planned Maint [GEOGRAPHIC_DATA] ([GEOGRAPHIC_DAT…" at bounding box center [775, 370] width 1207 height 635
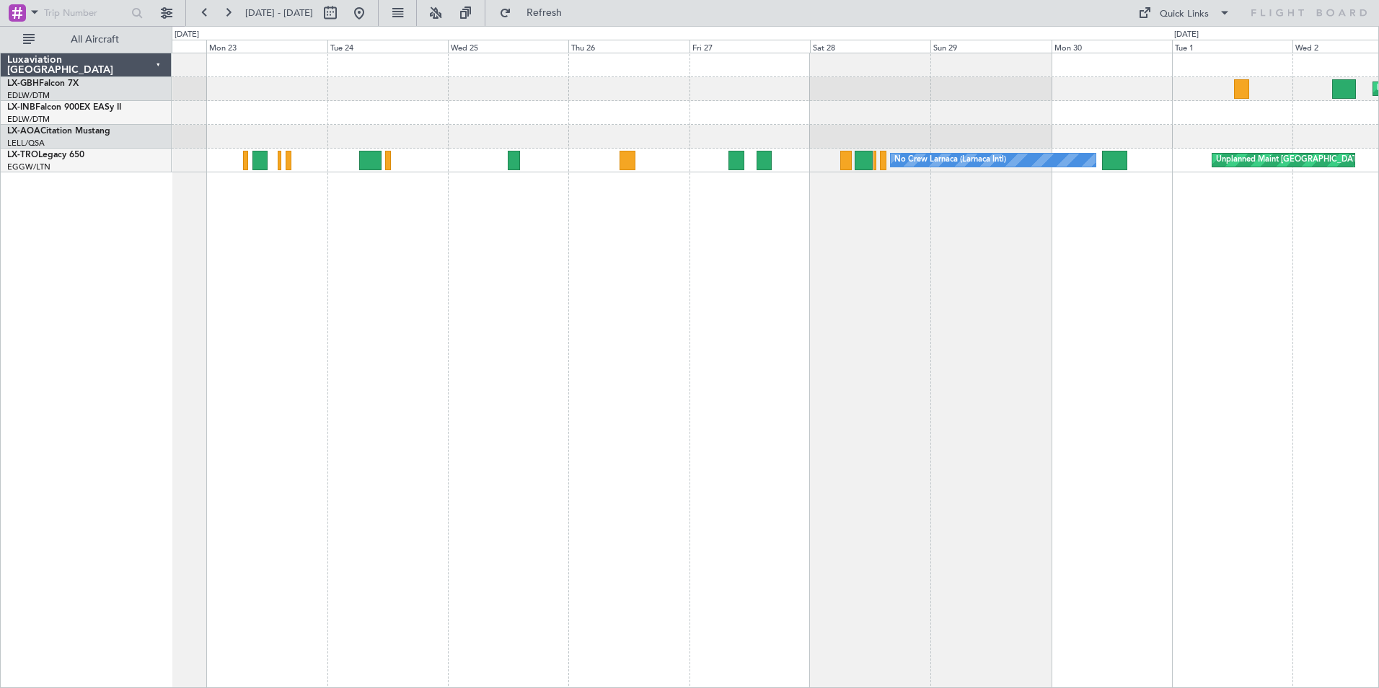
click at [734, 270] on div "Planned Maint [GEOGRAPHIC_DATA] ([GEOGRAPHIC_DATA]) Unplanned Maint [GEOGRAPHIC…" at bounding box center [775, 370] width 1207 height 635
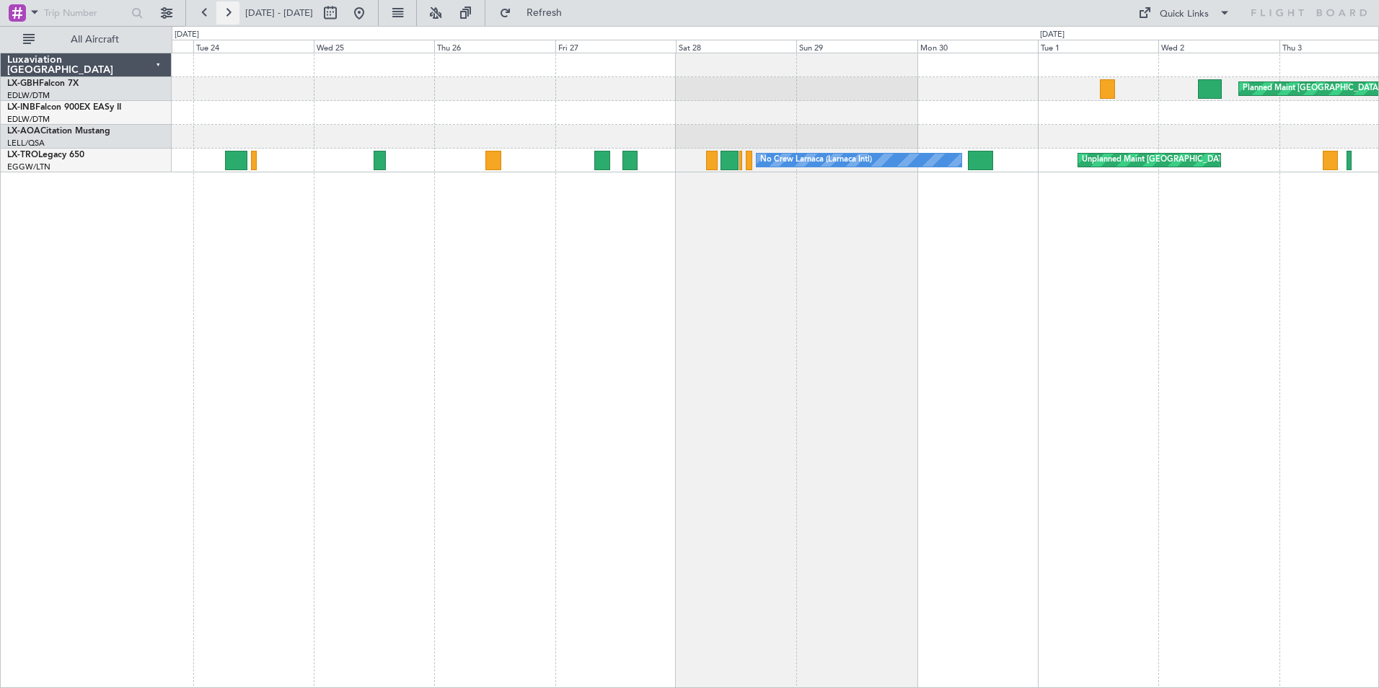
click at [224, 14] on button at bounding box center [227, 12] width 23 height 23
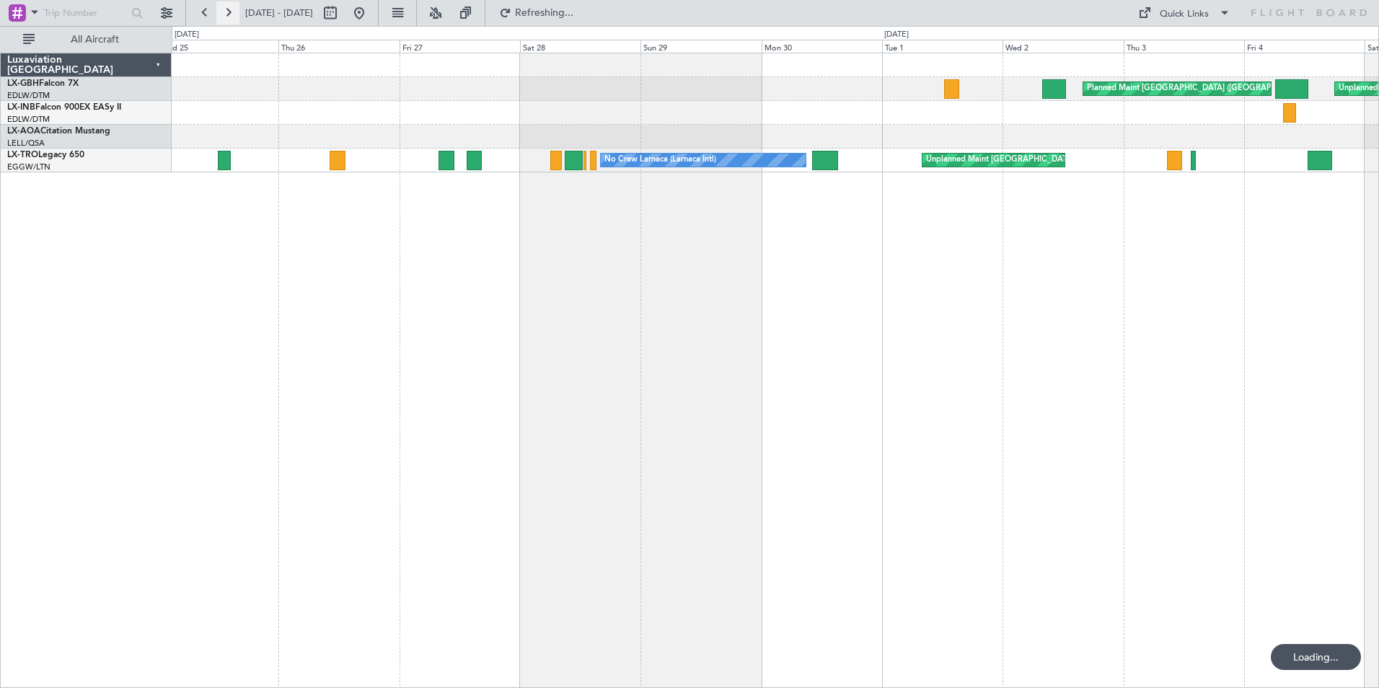
click at [224, 14] on button at bounding box center [227, 12] width 23 height 23
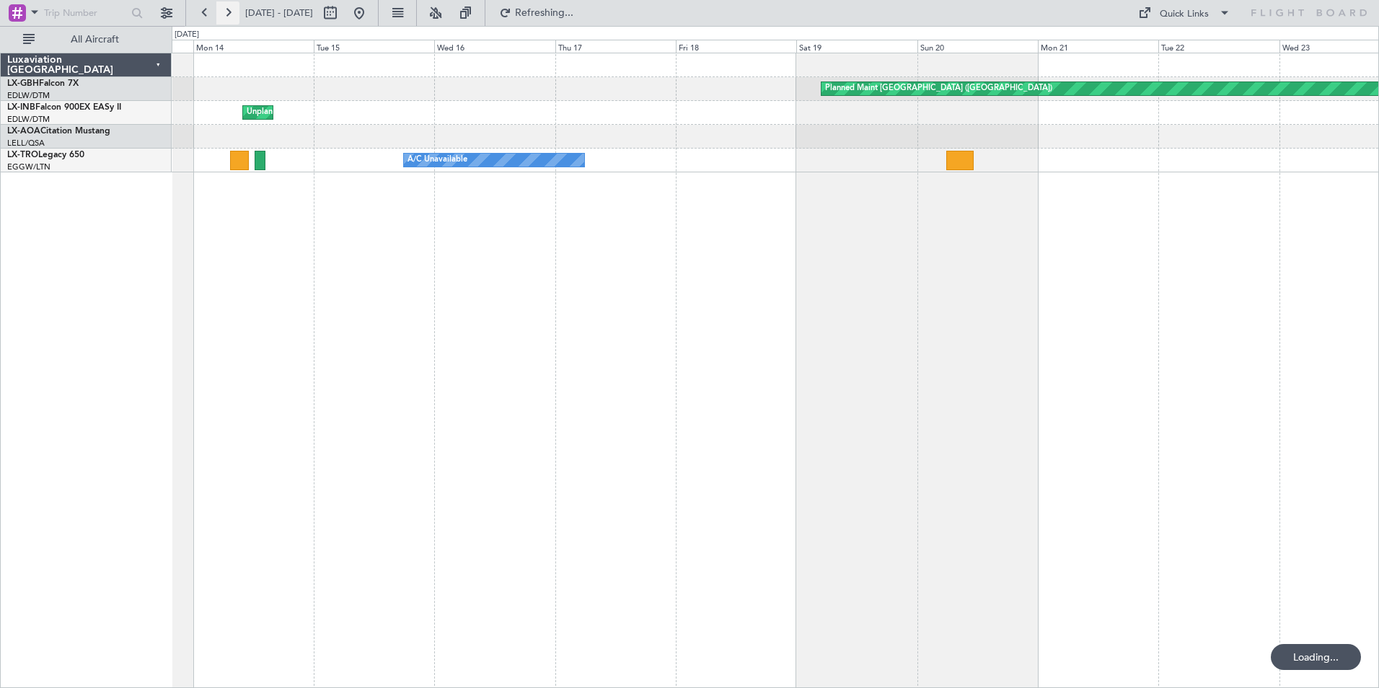
click at [224, 14] on button at bounding box center [227, 12] width 23 height 23
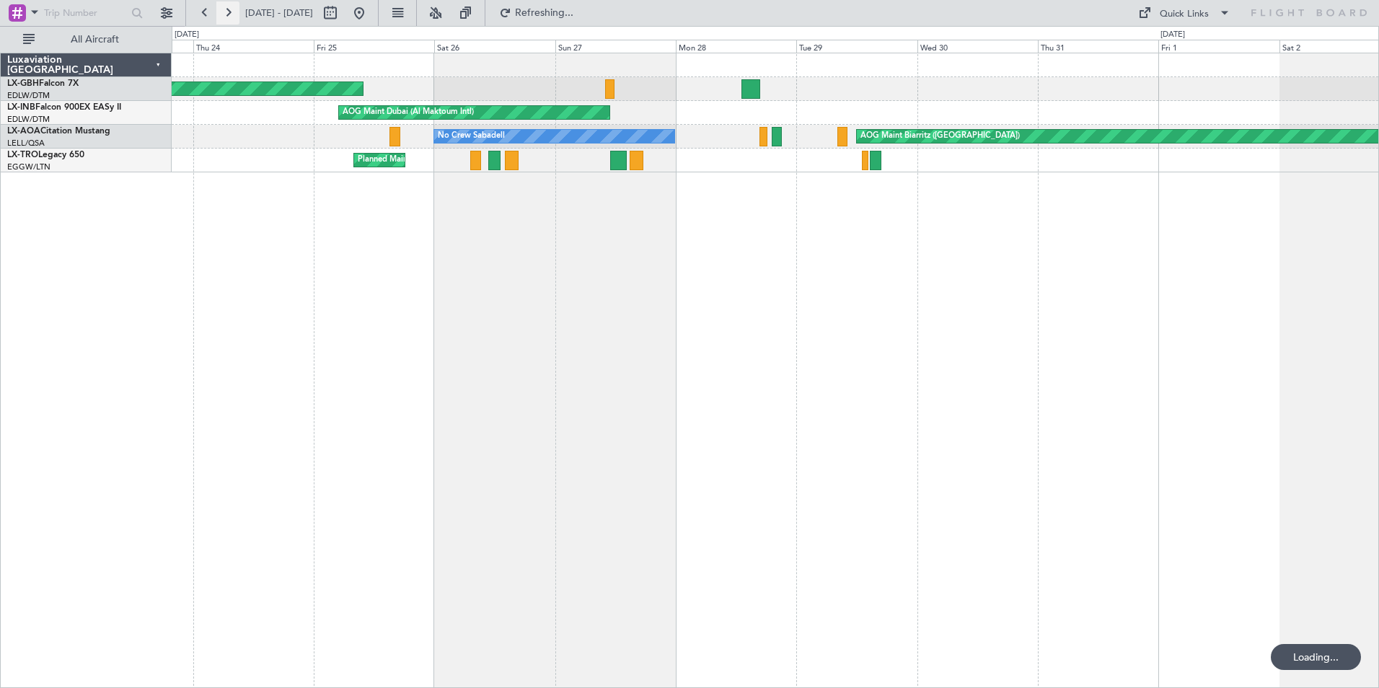
click at [224, 14] on button at bounding box center [227, 12] width 23 height 23
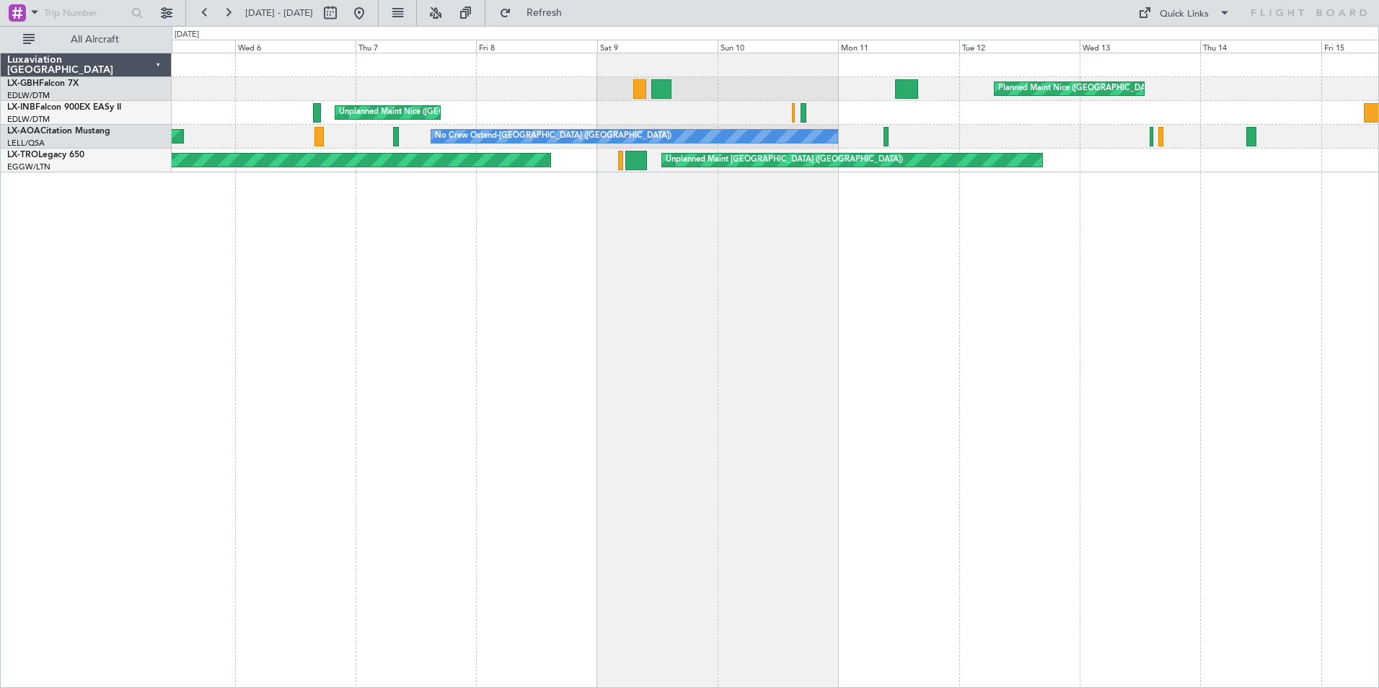
click at [553, 232] on div "Planned Maint Nice ([GEOGRAPHIC_DATA]) [GEOGRAPHIC_DATA] ([GEOGRAPHIC_DATA]) AO…" at bounding box center [775, 370] width 1207 height 635
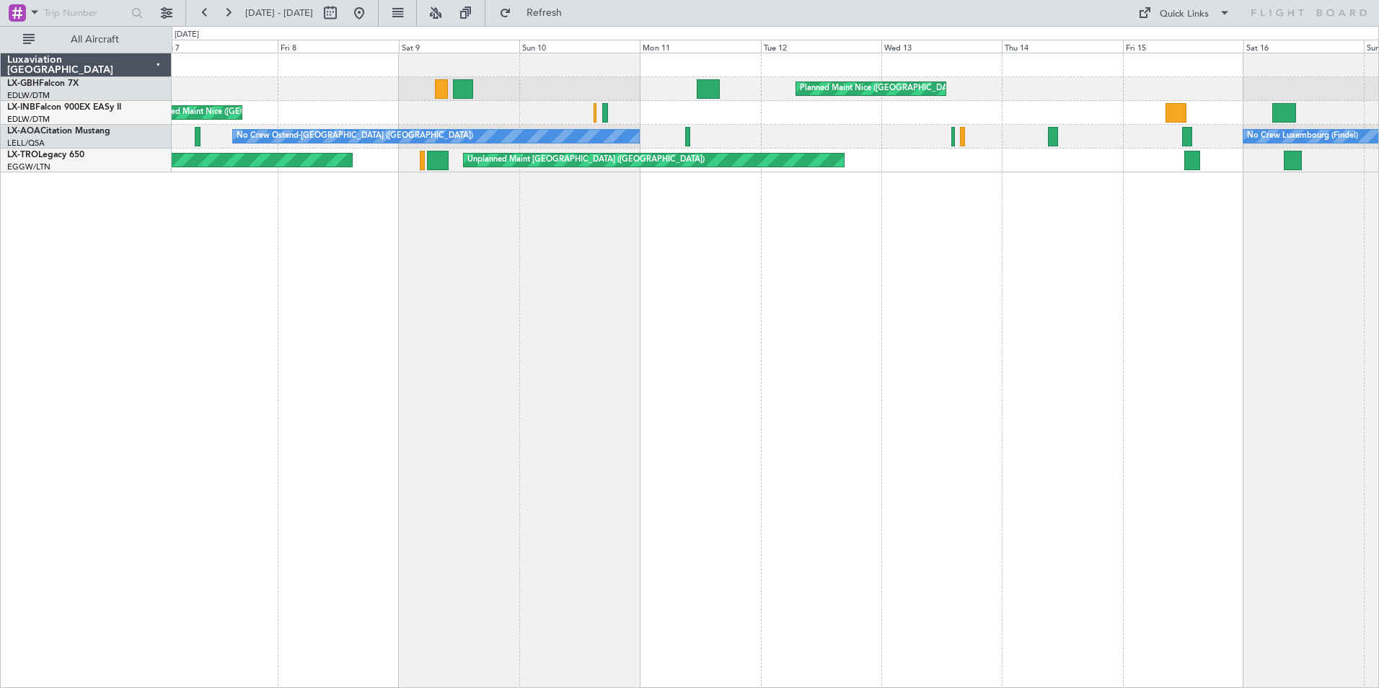
click at [564, 214] on div "Planned Maint Nice ([GEOGRAPHIC_DATA]) Unplanned Maint [GEOGRAPHIC_DATA] ([GEOG…" at bounding box center [775, 370] width 1207 height 635
click at [476, 211] on div "Planned Maint Nice ([GEOGRAPHIC_DATA]) Unplanned Maint [GEOGRAPHIC_DATA] ([GEOG…" at bounding box center [775, 370] width 1207 height 635
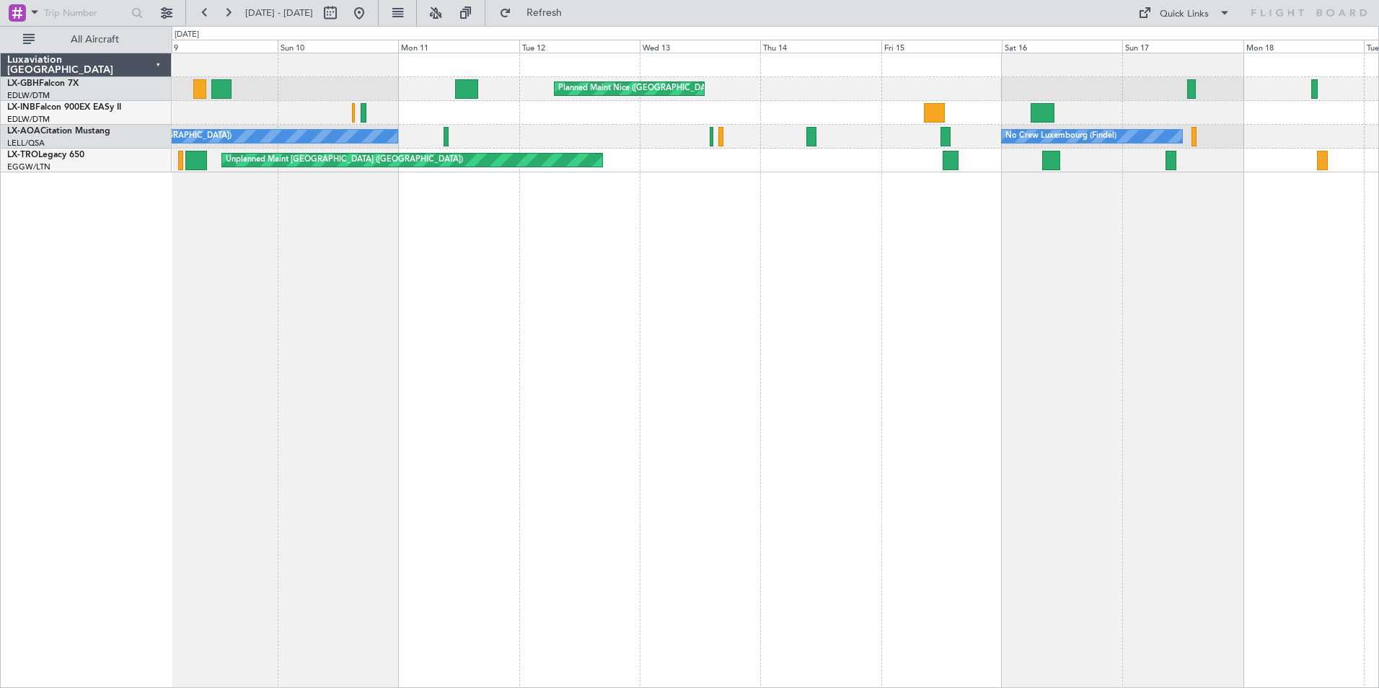
click at [474, 195] on div "Planned Maint Nice ([GEOGRAPHIC_DATA]) Unplanned Maint [GEOGRAPHIC_DATA] ([GEOG…" at bounding box center [775, 370] width 1207 height 635
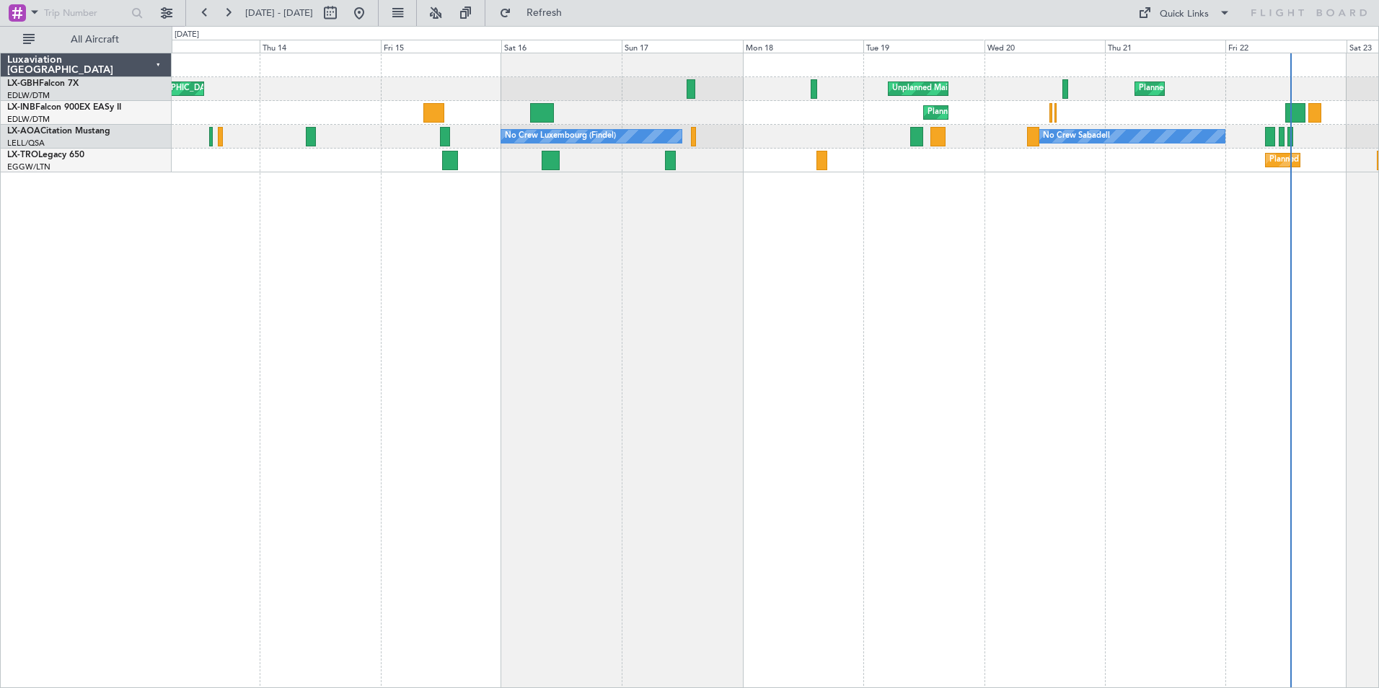
click at [278, 204] on div "Planned Maint Nice ([GEOGRAPHIC_DATA]) Unplanned Maint [GEOGRAPHIC_DATA] ([GEOG…" at bounding box center [775, 370] width 1207 height 635
click at [285, 202] on div "Planned Maint Nice ([GEOGRAPHIC_DATA]) Unplanned Maint [GEOGRAPHIC_DATA] ([GEOG…" at bounding box center [775, 370] width 1207 height 635
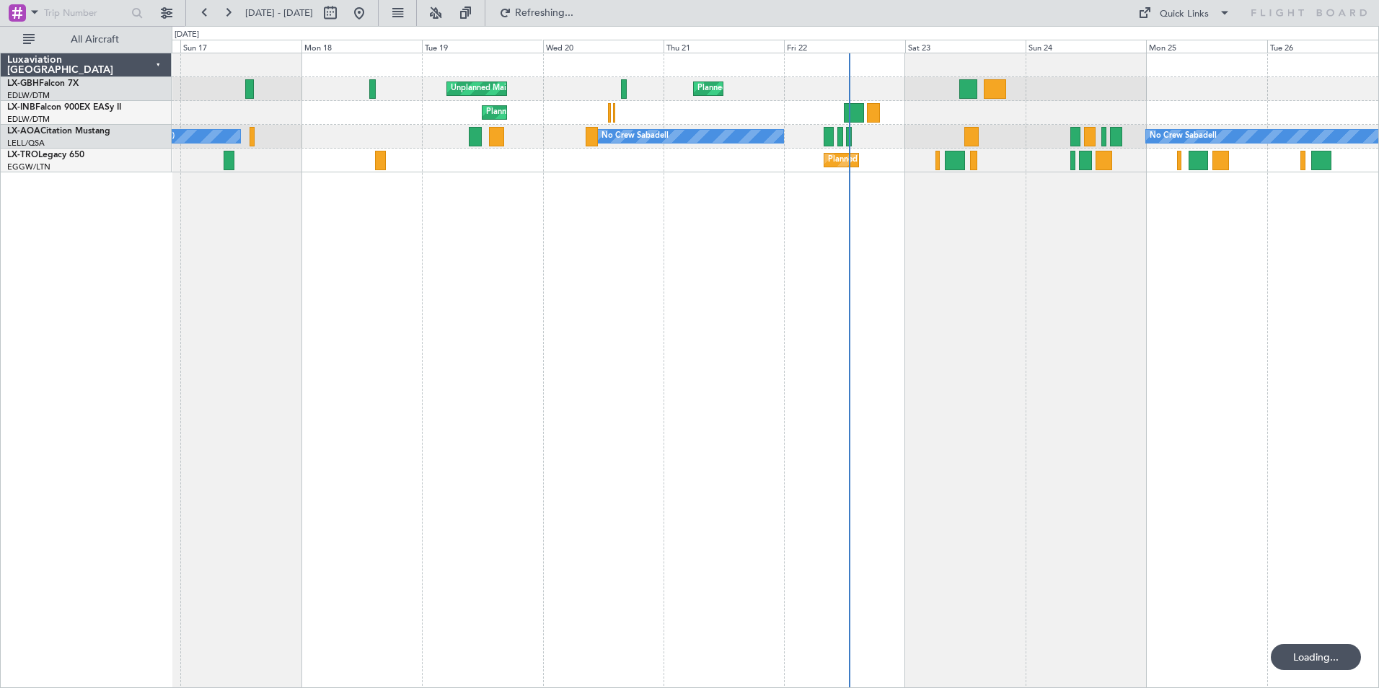
click at [303, 212] on div "Unplanned Maint [GEOGRAPHIC_DATA] ([GEOGRAPHIC_DATA]) [GEOGRAPHIC_DATA] ([GEOGR…" at bounding box center [775, 370] width 1207 height 635
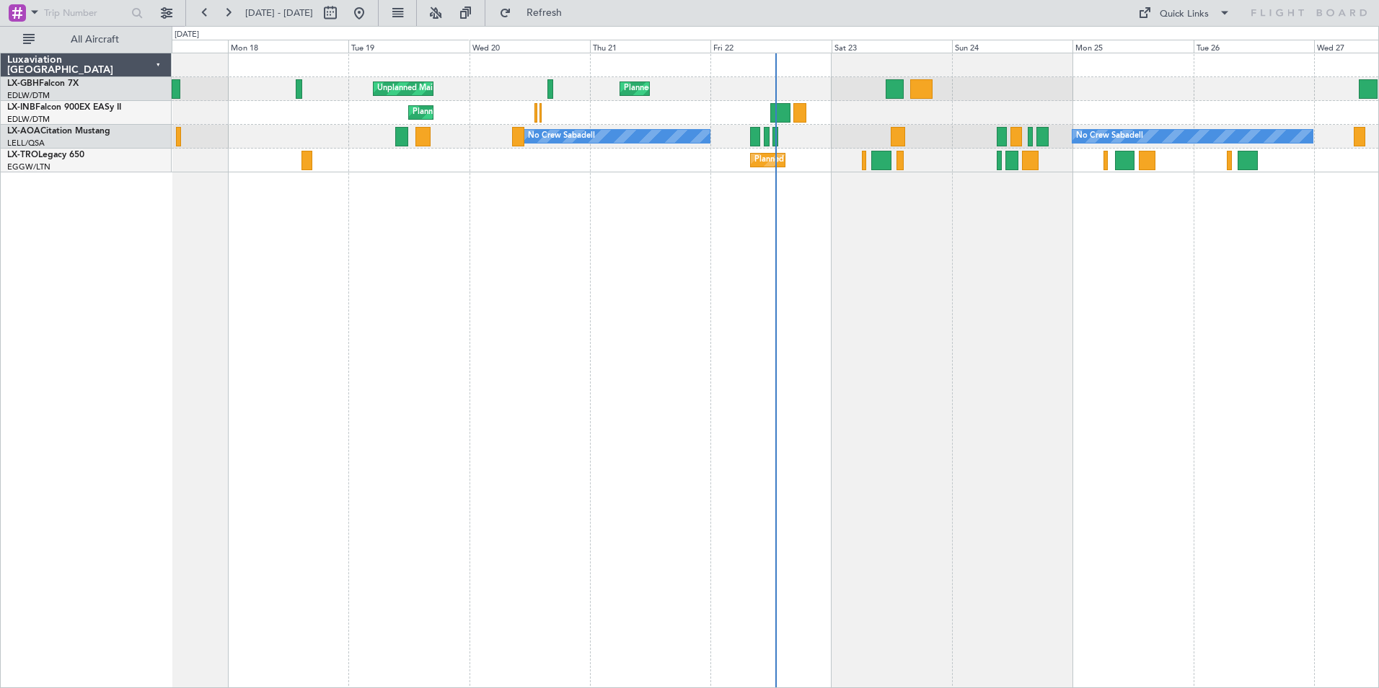
click at [389, 214] on div "Unplanned Maint [GEOGRAPHIC_DATA] ([GEOGRAPHIC_DATA]) [GEOGRAPHIC_DATA] ([GEOGR…" at bounding box center [775, 370] width 1207 height 635
click at [549, 164] on div "Planned Maint [GEOGRAPHIC_DATA] ([GEOGRAPHIC_DATA])" at bounding box center [775, 161] width 1207 height 24
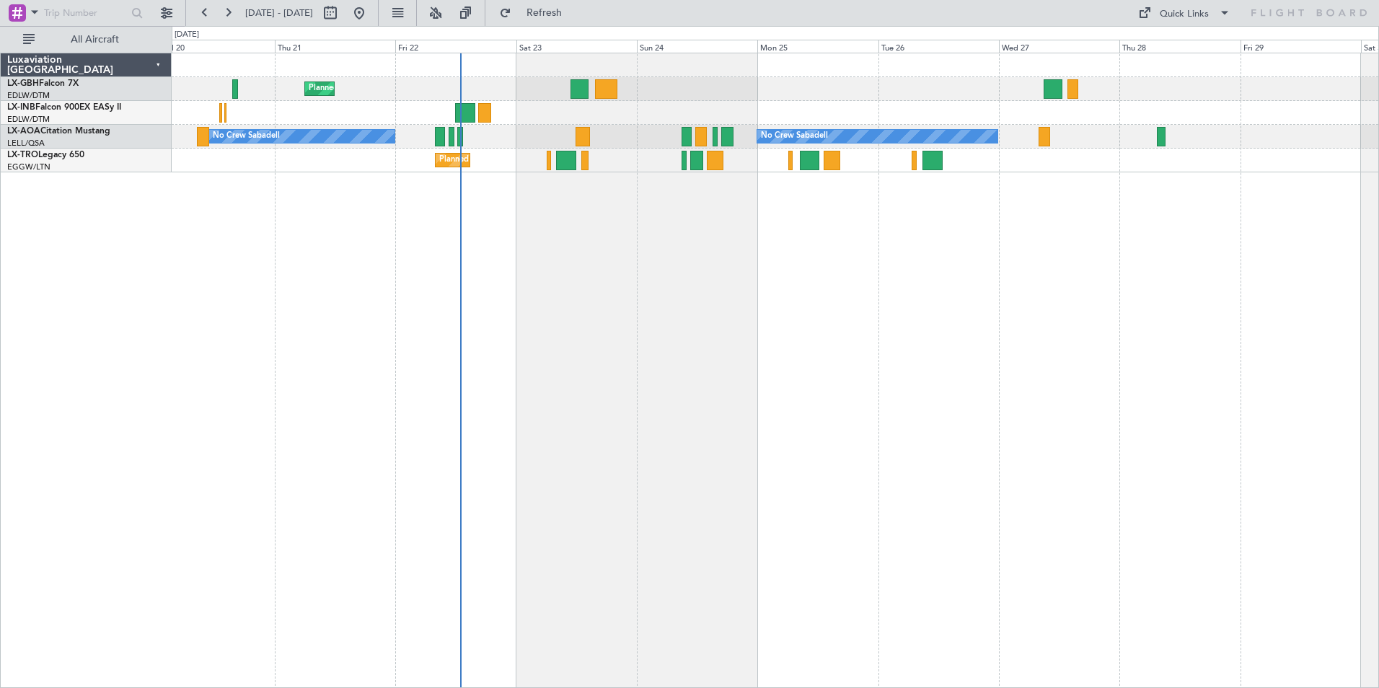
click at [866, 231] on div "Planned Maint Nice ([GEOGRAPHIC_DATA]) Unplanned Maint [GEOGRAPHIC_DATA] ([GEOG…" at bounding box center [775, 370] width 1207 height 635
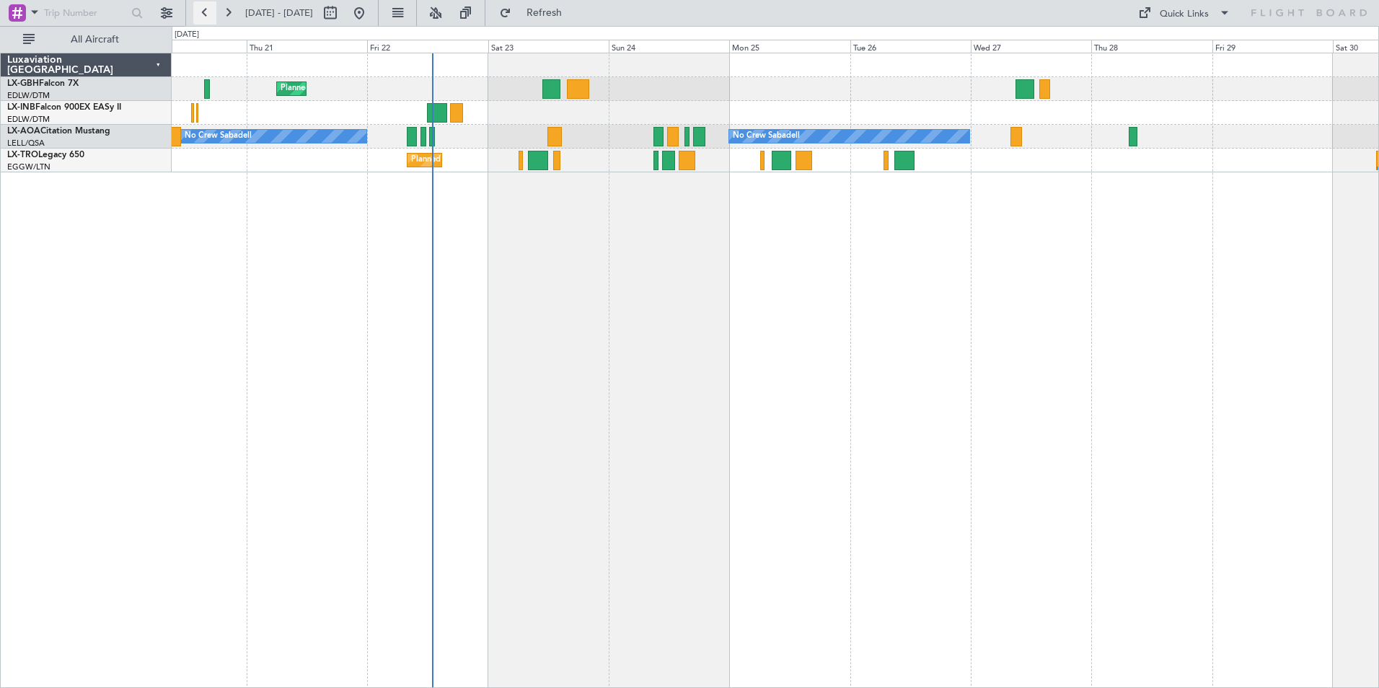
click at [194, 16] on button at bounding box center [204, 12] width 23 height 23
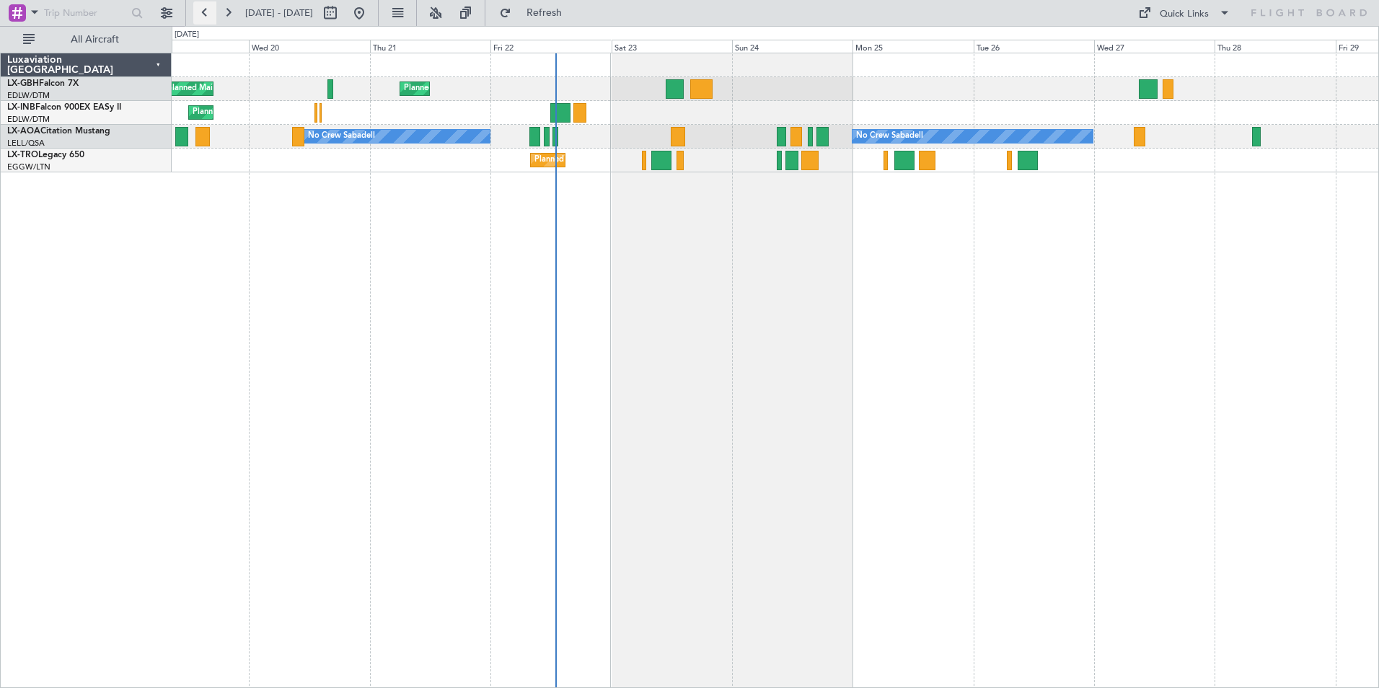
click at [194, 16] on button at bounding box center [204, 12] width 23 height 23
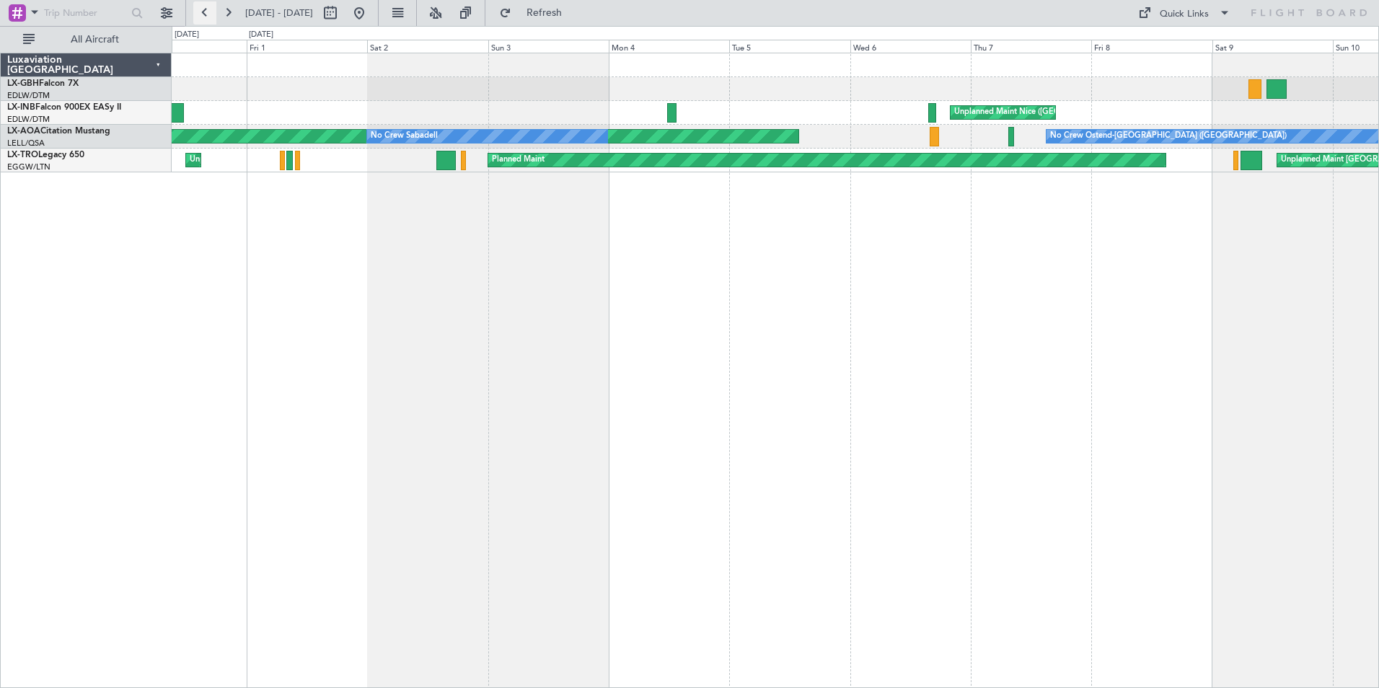
click at [194, 16] on button at bounding box center [204, 12] width 23 height 23
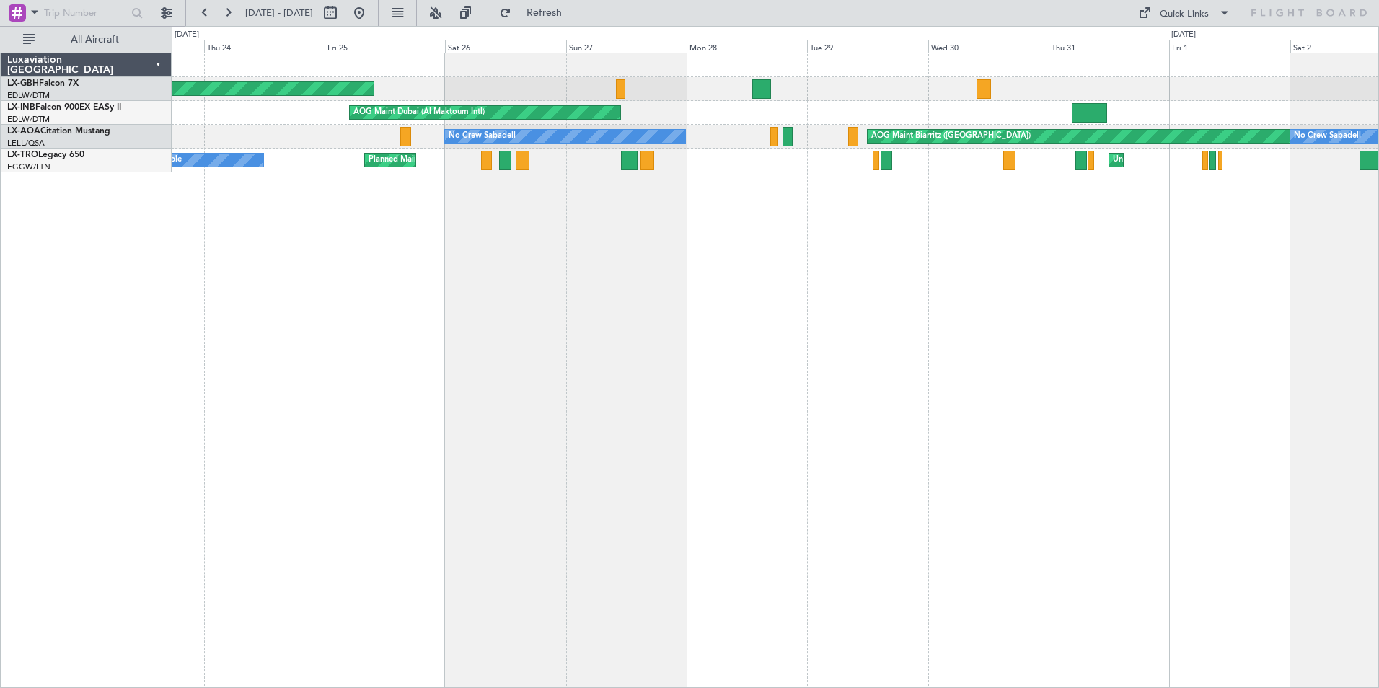
click at [811, 322] on div "Planned Maint [GEOGRAPHIC_DATA] ([GEOGRAPHIC_DATA]) AOG Maint [GEOGRAPHIC_DATA]…" at bounding box center [775, 370] width 1207 height 635
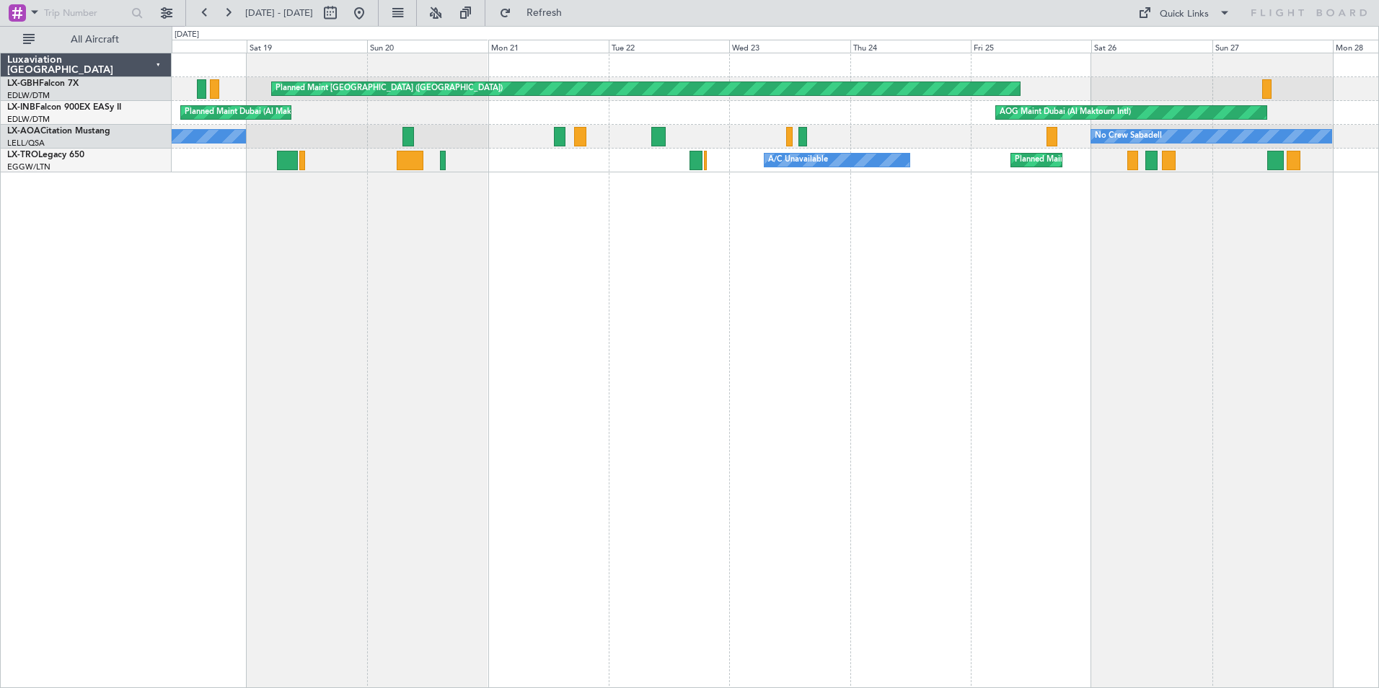
click at [863, 341] on div "Planned Maint [GEOGRAPHIC_DATA] ([GEOGRAPHIC_DATA]) AOG Maint [GEOGRAPHIC_DATA]…" at bounding box center [775, 370] width 1207 height 635
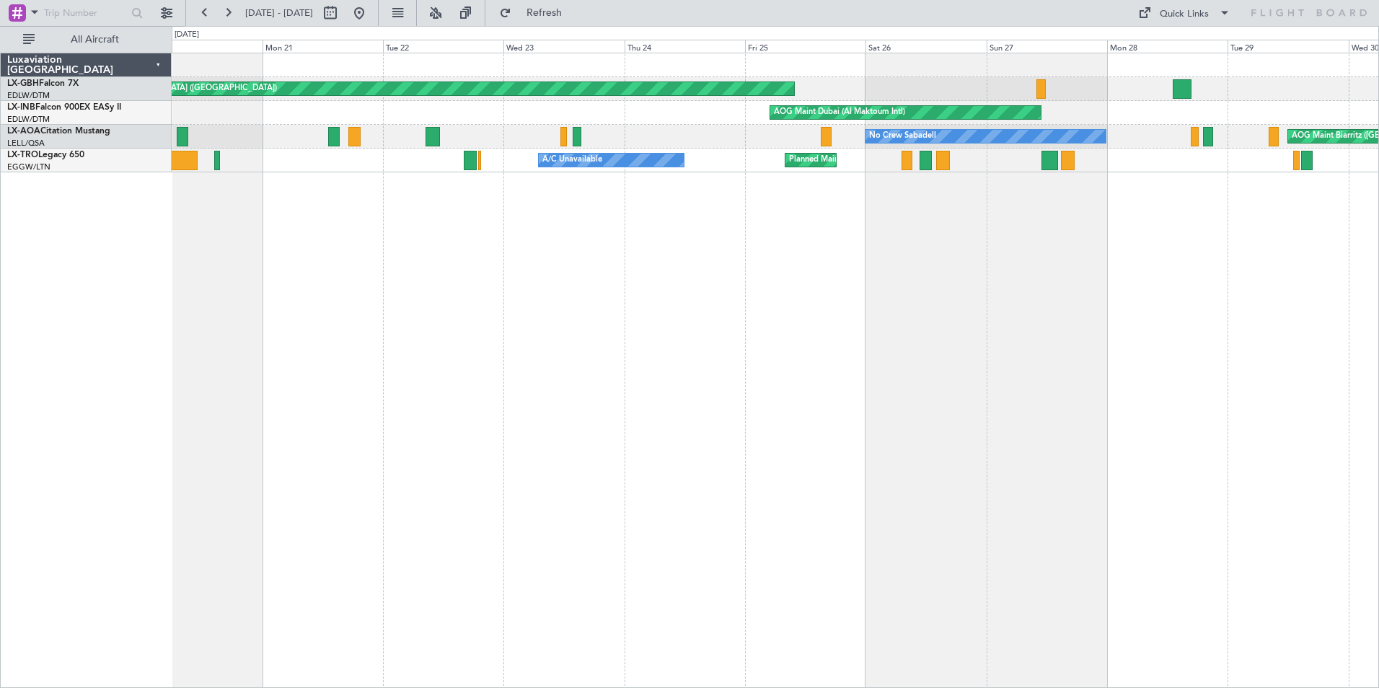
click at [817, 218] on div "Planned Maint [GEOGRAPHIC_DATA] ([GEOGRAPHIC_DATA]) AOG Maint [GEOGRAPHIC_DATA]…" at bounding box center [775, 370] width 1207 height 635
